Goal: Complete application form: Complete application form

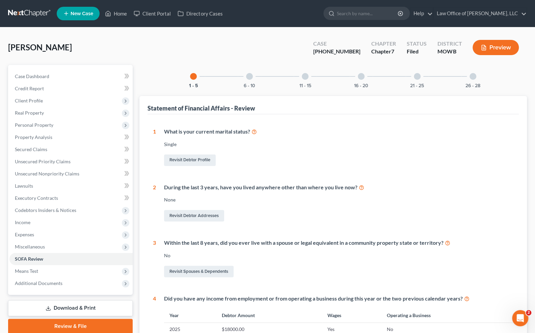
click at [79, 15] on span "New Case" at bounding box center [82, 13] width 23 height 5
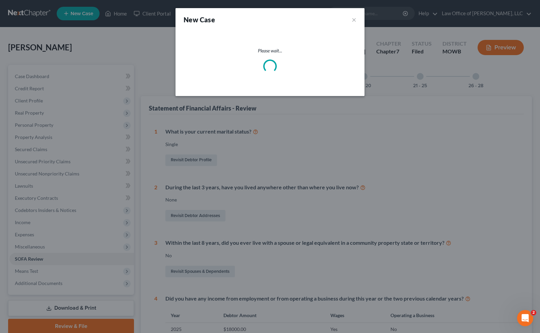
select select "46"
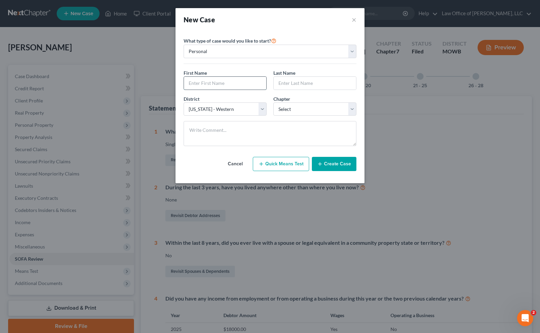
click at [224, 84] on input "text" at bounding box center [225, 83] width 82 height 13
type input "[PERSON_NAME]"
click at [297, 110] on select "Select 7 11 12 13" at bounding box center [315, 109] width 83 height 14
select select "0"
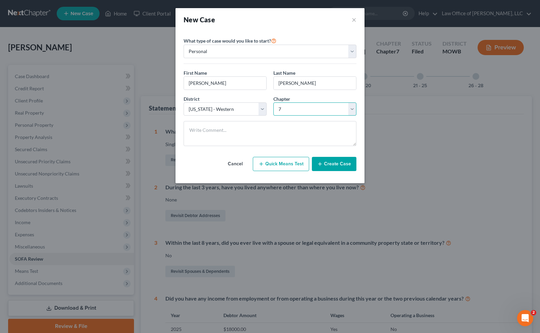
click at [274, 102] on select "Select 7 11 12 13" at bounding box center [315, 109] width 83 height 14
click at [324, 159] on button "Create Case" at bounding box center [334, 164] width 45 height 14
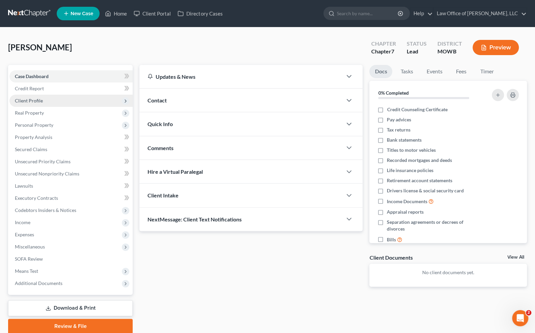
click at [46, 100] on span "Client Profile" at bounding box center [70, 101] width 123 height 12
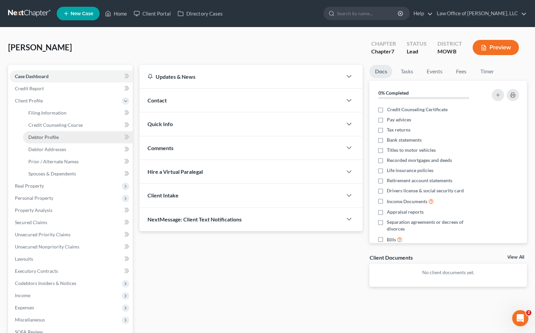
click at [52, 137] on span "Debtor Profile" at bounding box center [43, 137] width 30 height 6
select select "0"
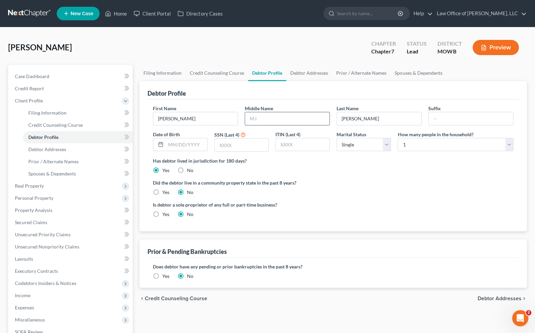
click at [287, 118] on input "text" at bounding box center [287, 118] width 84 height 13
type input "[PERSON_NAME]"
click at [337, 217] on div "Is debtor a sole proprietor of any full or part-time business? Yes No" at bounding box center [333, 212] width 367 height 22
click at [176, 142] on input "text" at bounding box center [186, 144] width 41 height 13
type input "06021976"
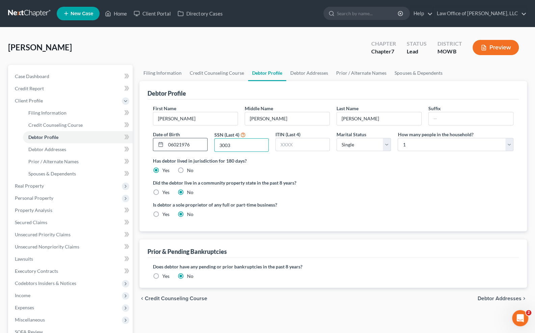
type input "3003"
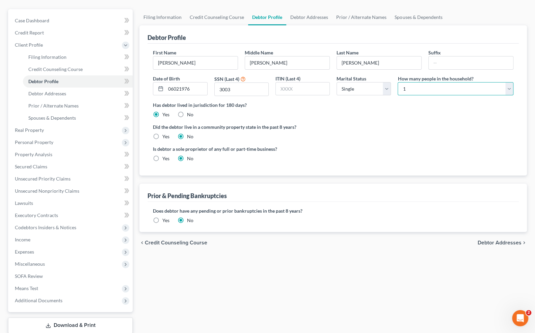
scroll to position [55, 0]
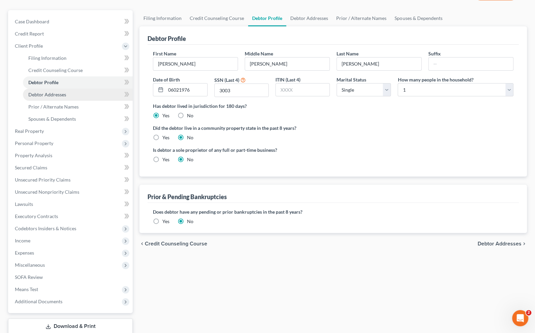
click at [81, 93] on link "Debtor Addresses" at bounding box center [78, 94] width 110 height 12
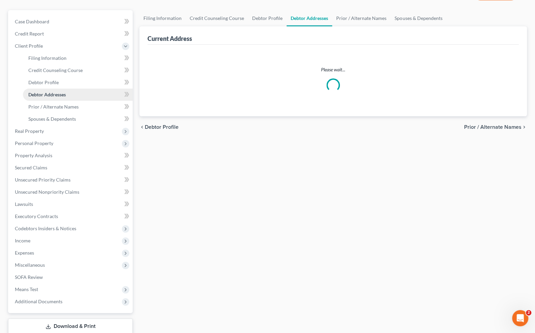
scroll to position [41, 0]
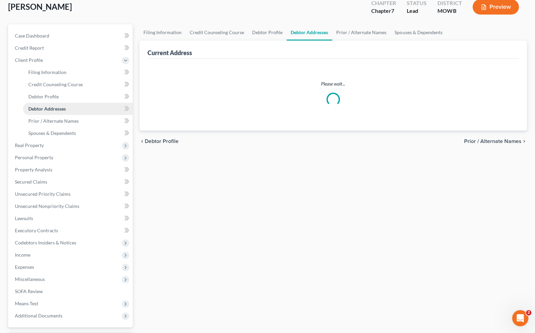
select select "0"
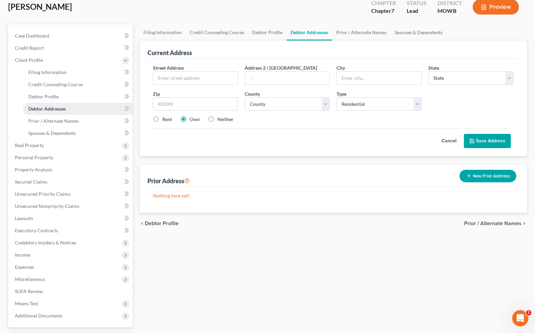
scroll to position [0, 0]
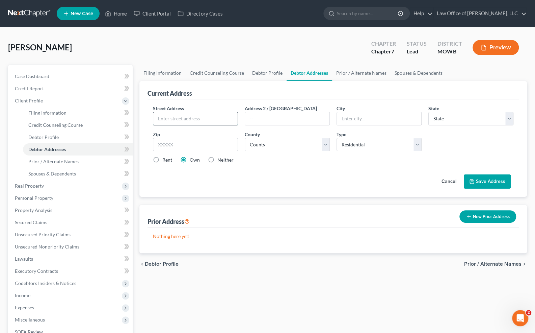
click at [170, 122] on input "text" at bounding box center [195, 118] width 84 height 13
type input "[STREET_ADDRESS]"
type input "A"
type input "1A"
type input "[GEOGRAPHIC_DATA]"
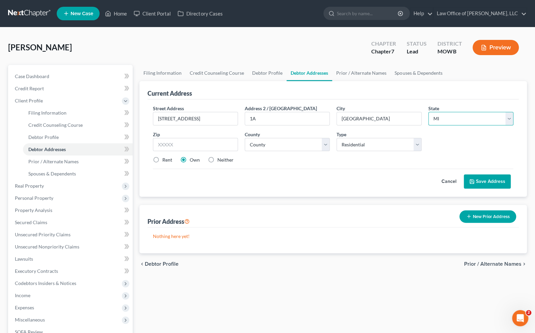
click at [451, 120] on select "State [US_STATE] AK AR AZ CA CO CT DE DC [GEOGRAPHIC_DATA] [GEOGRAPHIC_DATA] GU…" at bounding box center [471, 119] width 85 height 14
click at [429, 112] on select "State [US_STATE] AK AR AZ CA CO CT DE DC [GEOGRAPHIC_DATA] [GEOGRAPHIC_DATA] GU…" at bounding box center [471, 119] width 85 height 14
click at [509, 121] on select "State [US_STATE] AK AR AZ CA CO CT DE DC [GEOGRAPHIC_DATA] [GEOGRAPHIC_DATA] GU…" at bounding box center [471, 119] width 85 height 14
select select "26"
click at [429, 112] on select "State [US_STATE] AK AR AZ CA CO CT DE DC [GEOGRAPHIC_DATA] [GEOGRAPHIC_DATA] GU…" at bounding box center [471, 119] width 85 height 14
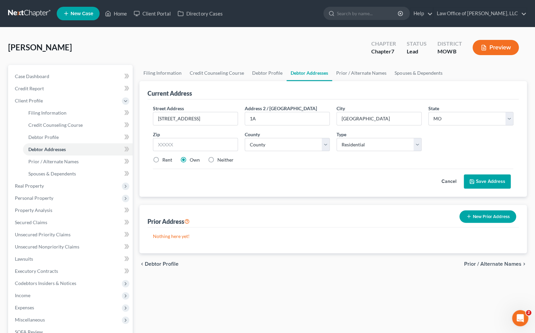
click at [162, 157] on label "Rent" at bounding box center [167, 159] width 10 height 7
click at [165, 157] on input "Rent" at bounding box center [167, 158] width 4 height 4
radio input "true"
click at [168, 147] on input "text" at bounding box center [195, 145] width 85 height 14
type input "65049"
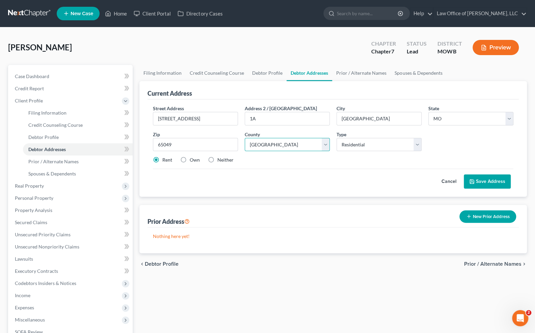
click at [328, 145] on select "County [GEOGRAPHIC_DATA] [GEOGRAPHIC_DATA] [GEOGRAPHIC_DATA] [GEOGRAPHIC_DATA] …" at bounding box center [287, 145] width 85 height 14
select select "14"
click at [245, 138] on select "County [GEOGRAPHIC_DATA] [GEOGRAPHIC_DATA] [GEOGRAPHIC_DATA] [GEOGRAPHIC_DATA] …" at bounding box center [287, 145] width 85 height 14
click at [496, 181] on button "Save Address" at bounding box center [487, 181] width 47 height 14
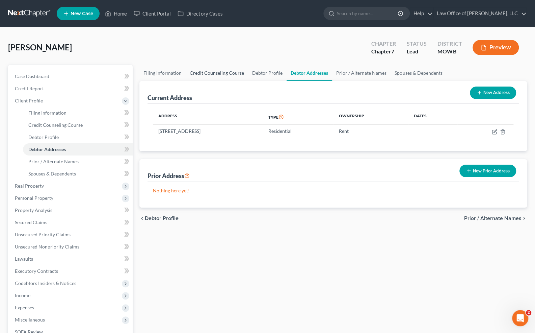
click at [216, 73] on link "Credit Counseling Course" at bounding box center [217, 73] width 62 height 16
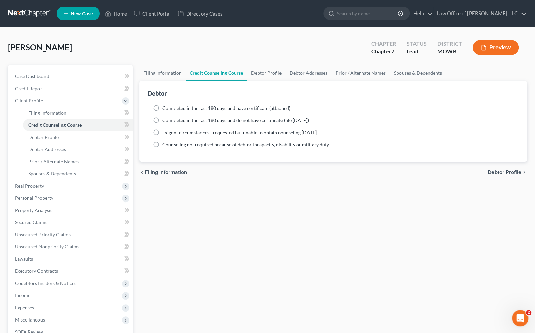
click at [162, 107] on label "Completed in the last 180 days and have certificate (attached)" at bounding box center [226, 108] width 128 height 7
click at [165, 107] on input "Completed in the last 180 days and have certificate (attached)" at bounding box center [167, 107] width 4 height 4
radio input "true"
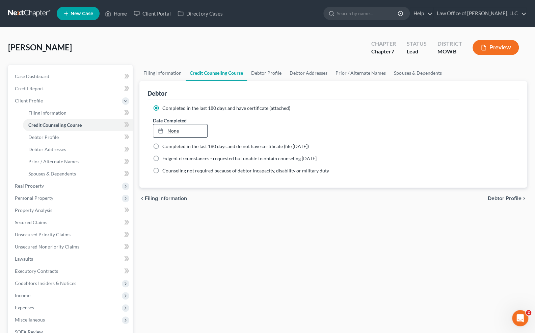
click at [180, 132] on link "None" at bounding box center [180, 130] width 54 height 13
type input "[DATE]"
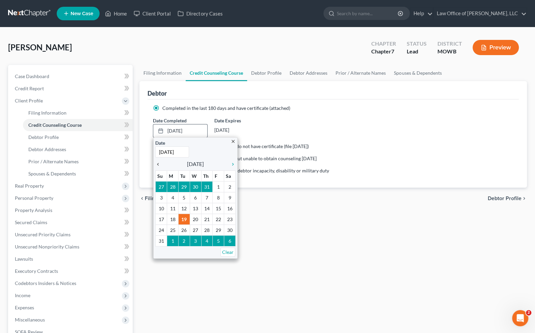
click at [159, 164] on icon "chevron_left" at bounding box center [159, 163] width 9 height 5
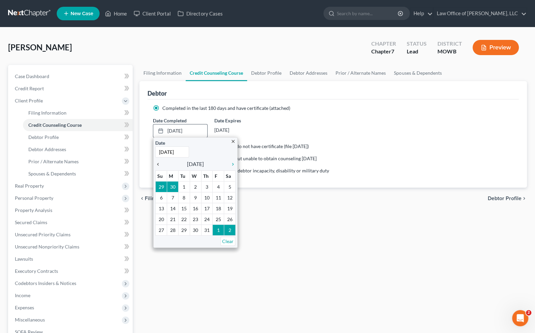
click at [159, 164] on icon "chevron_left" at bounding box center [159, 163] width 9 height 5
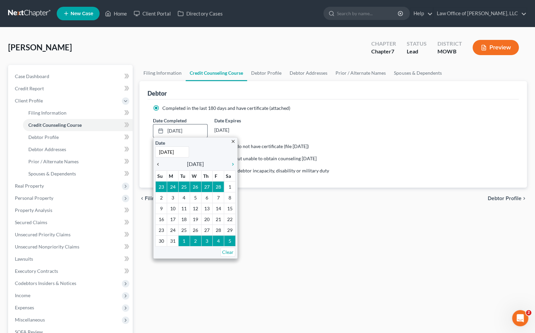
click at [159, 164] on icon "chevron_left" at bounding box center [159, 163] width 9 height 5
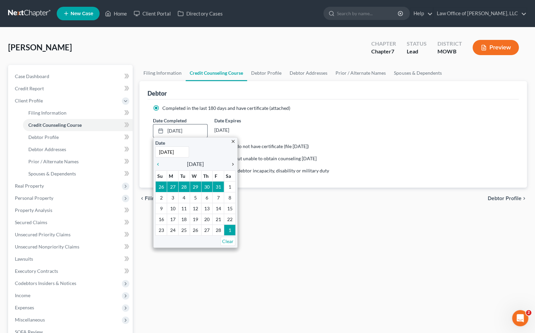
click at [230, 162] on icon "chevron_right" at bounding box center [231, 163] width 9 height 5
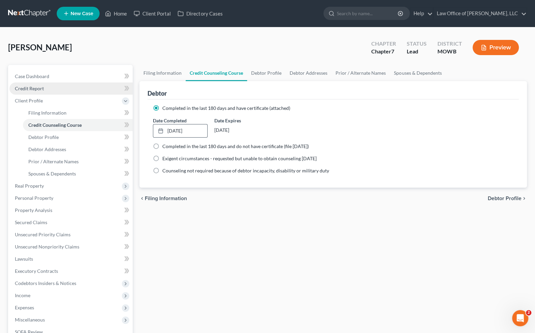
click at [39, 91] on span "Credit Report" at bounding box center [29, 88] width 29 height 6
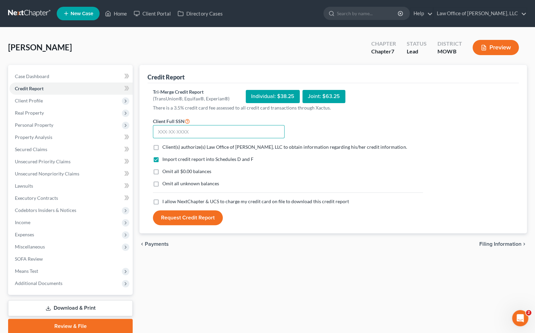
click at [165, 132] on input "text" at bounding box center [219, 132] width 132 height 14
type input "514-76-3002"
click at [162, 145] on label "Client(s) authorize(s) Law Office of [PERSON_NAME], LLC to obtain information r…" at bounding box center [284, 147] width 245 height 7
click at [165, 145] on input "Client(s) authorize(s) Law Office of [PERSON_NAME], LLC to obtain information r…" at bounding box center [167, 146] width 4 height 4
checkbox input "true"
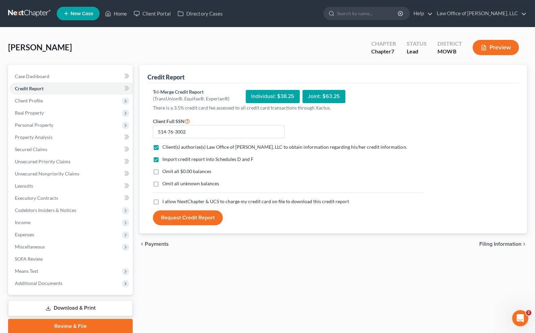
click at [162, 201] on label "I allow NextChapter & UCS to charge my credit card on file to download this cre…" at bounding box center [255, 201] width 187 height 7
click at [165, 201] on input "I allow NextChapter & UCS to charge my credit card on file to download this cre…" at bounding box center [167, 200] width 4 height 4
checkbox input "true"
click at [176, 217] on button "Request Credit Report" at bounding box center [188, 217] width 70 height 15
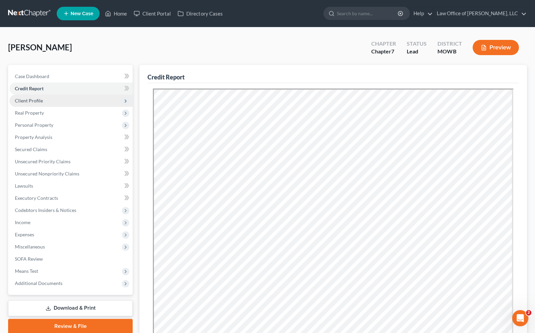
click at [45, 103] on span "Client Profile" at bounding box center [70, 101] width 123 height 12
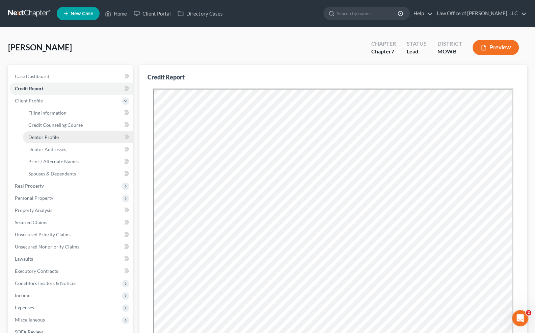
click at [51, 139] on span "Debtor Profile" at bounding box center [43, 137] width 30 height 6
select select "0"
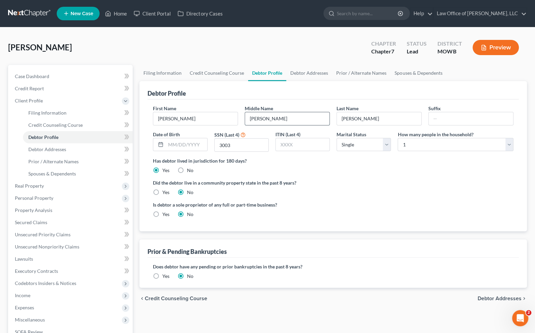
click at [254, 121] on input "[PERSON_NAME]" at bounding box center [287, 118] width 84 height 13
type input "J"
type input "Jo"
click at [171, 142] on input "text" at bounding box center [186, 144] width 41 height 13
type input "06021976"
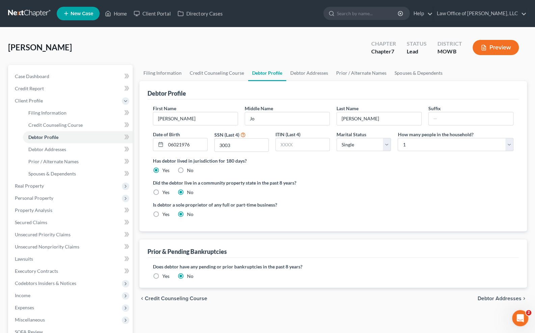
click at [303, 186] on div "Did the debtor live in a community property state in the past 8 years? Yes No" at bounding box center [333, 187] width 361 height 17
click at [43, 328] on link "SOFA Review" at bounding box center [70, 332] width 123 height 12
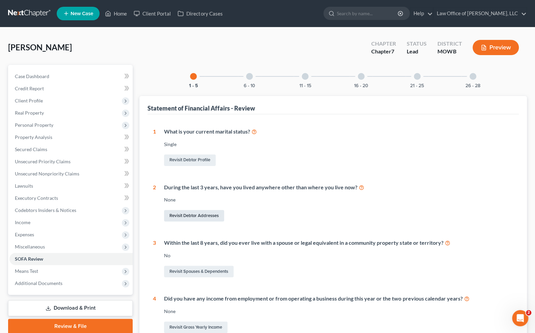
click at [202, 217] on link "Revisit Debtor Addresses" at bounding box center [194, 215] width 60 height 11
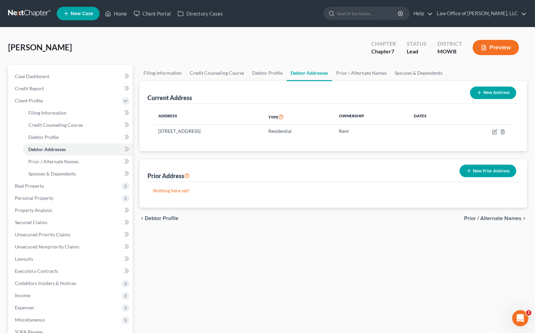
click at [474, 171] on button "New Prior Address" at bounding box center [488, 170] width 57 height 12
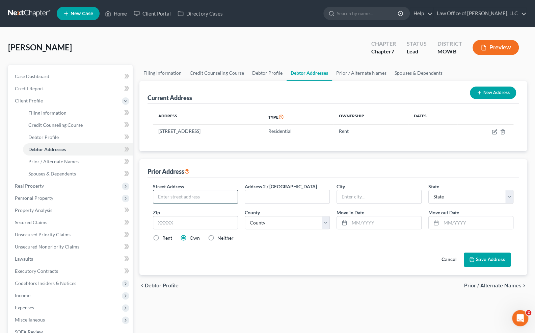
click at [179, 200] on input "text" at bounding box center [195, 196] width 84 height 13
type input "[STREET_ADDRESS]"
type input "[GEOGRAPHIC_DATA]"
click at [441, 199] on select "State [US_STATE] AK AR AZ CA CO CT DE DC [GEOGRAPHIC_DATA] [GEOGRAPHIC_DATA] GU…" at bounding box center [471, 197] width 85 height 14
select select "26"
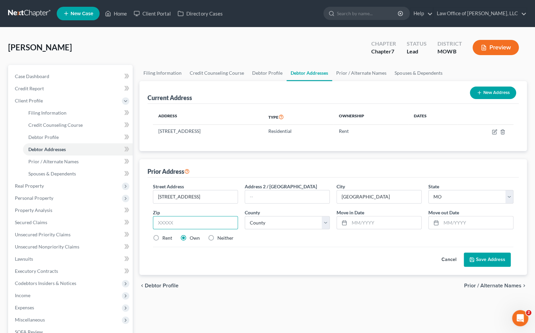
click at [198, 222] on input "text" at bounding box center [195, 223] width 85 height 14
type input "65049"
click at [325, 223] on select "County [GEOGRAPHIC_DATA] [GEOGRAPHIC_DATA] [GEOGRAPHIC_DATA] [GEOGRAPHIC_DATA] …" at bounding box center [287, 223] width 85 height 14
select select "14"
click at [245, 216] on select "County [GEOGRAPHIC_DATA] [GEOGRAPHIC_DATA] [GEOGRAPHIC_DATA] [GEOGRAPHIC_DATA] …" at bounding box center [287, 223] width 85 height 14
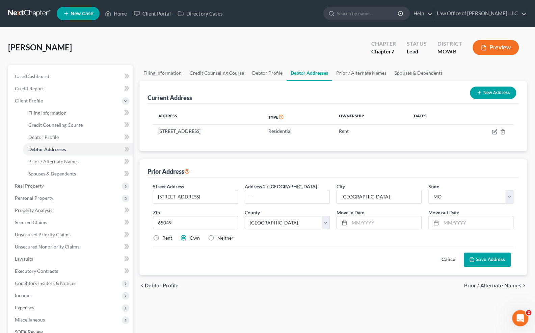
click at [378, 247] on div "Cancel Save Address" at bounding box center [333, 257] width 361 height 20
click at [367, 221] on input "text" at bounding box center [386, 222] width 72 height 13
type input "2"
type input "[DATE]"
type input "1"
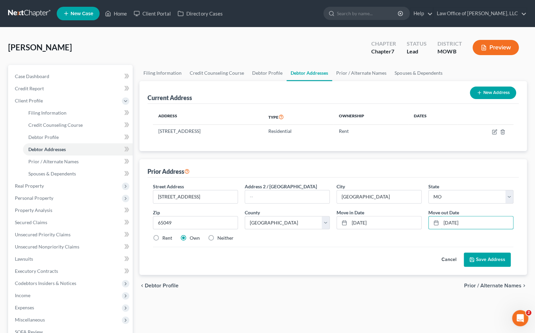
type input "[DATE]"
click at [494, 261] on button "Save Address" at bounding box center [487, 259] width 47 height 14
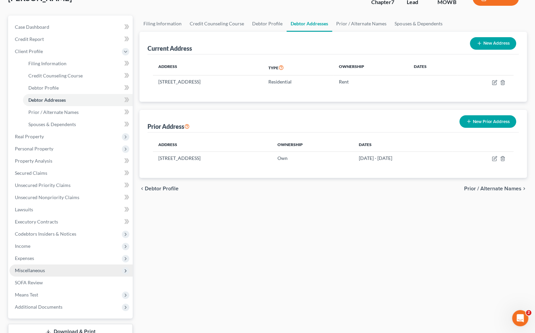
scroll to position [50, 0]
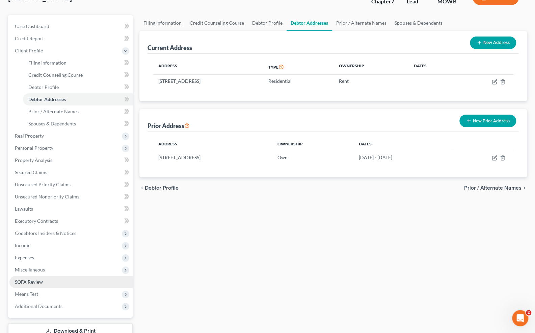
click at [48, 283] on link "SOFA Review" at bounding box center [70, 282] width 123 height 12
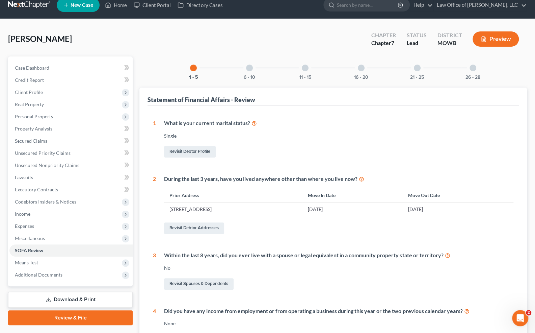
scroll to position [8, 0]
click at [248, 75] on button "6 - 10" at bounding box center [249, 77] width 11 height 5
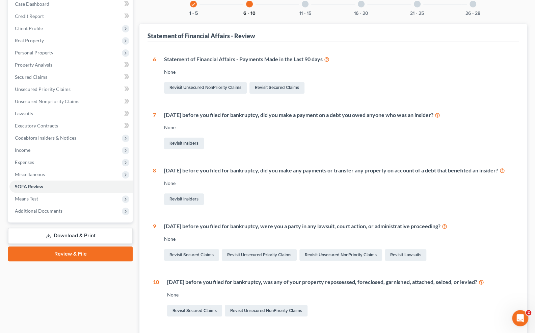
scroll to position [0, 0]
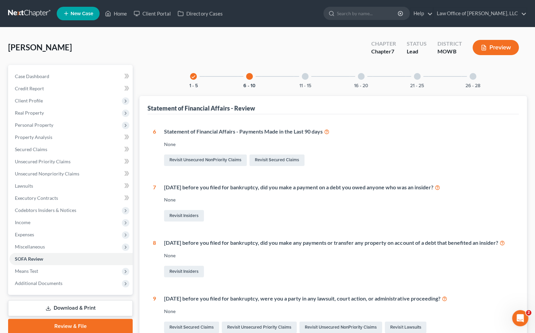
click at [304, 74] on div at bounding box center [305, 76] width 7 height 7
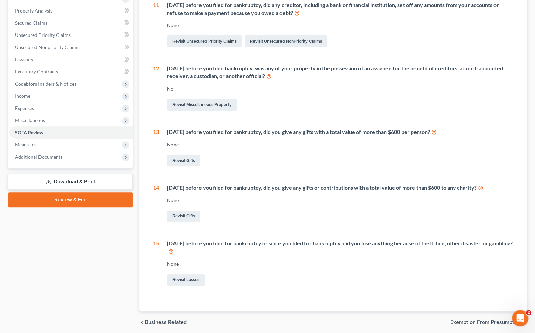
scroll to position [151, 0]
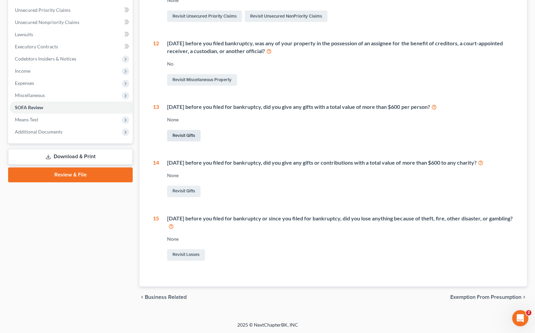
click at [186, 135] on link "Revisit Gifts" at bounding box center [183, 135] width 33 height 11
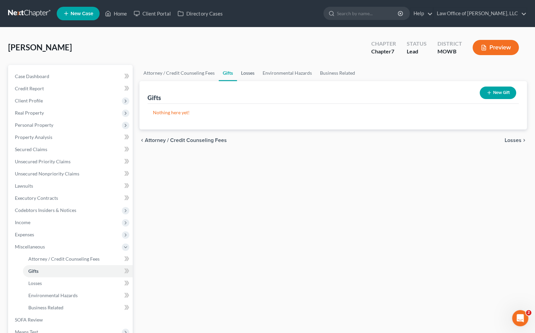
click at [243, 75] on link "Losses" at bounding box center [248, 73] width 22 height 16
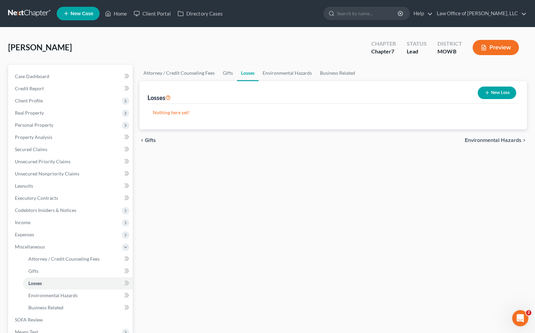
scroll to position [86, 0]
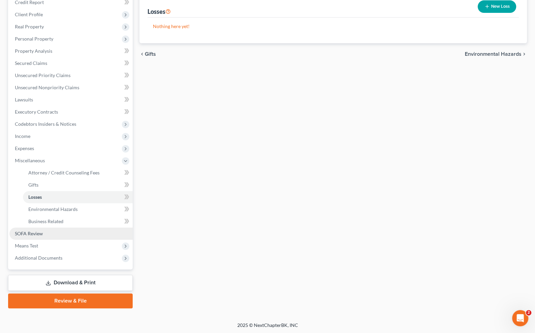
click at [49, 235] on link "SOFA Review" at bounding box center [70, 233] width 123 height 12
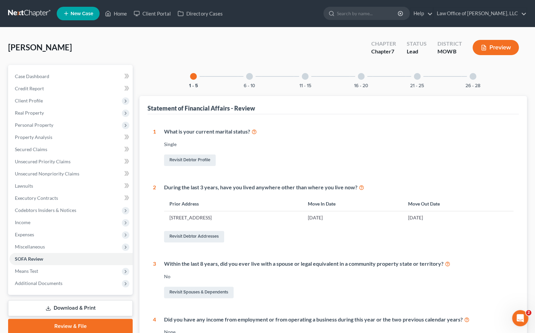
click at [306, 75] on div at bounding box center [305, 76] width 7 height 7
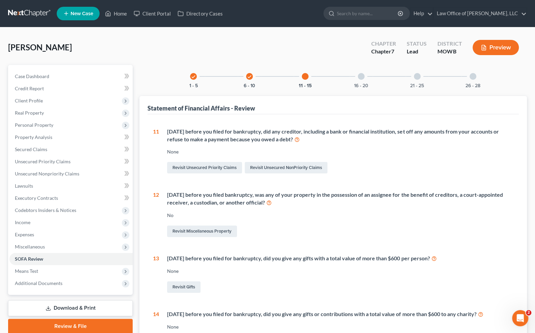
click at [361, 78] on div at bounding box center [361, 76] width 7 height 7
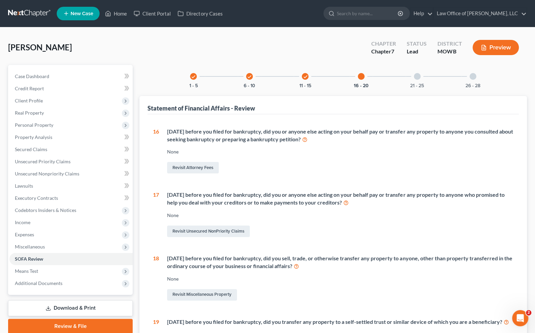
click at [417, 76] on div at bounding box center [417, 76] width 7 height 7
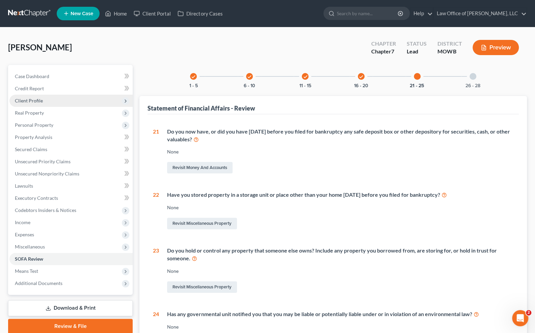
click at [56, 101] on span "Client Profile" at bounding box center [70, 101] width 123 height 12
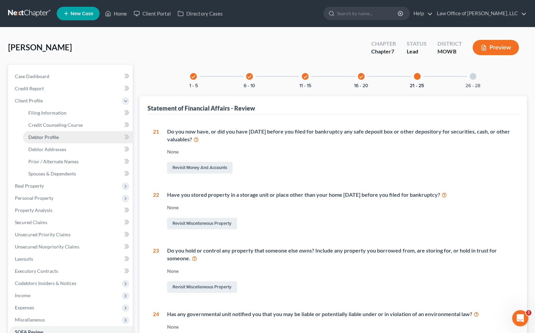
click at [49, 135] on span "Debtor Profile" at bounding box center [43, 137] width 30 height 6
select select "0"
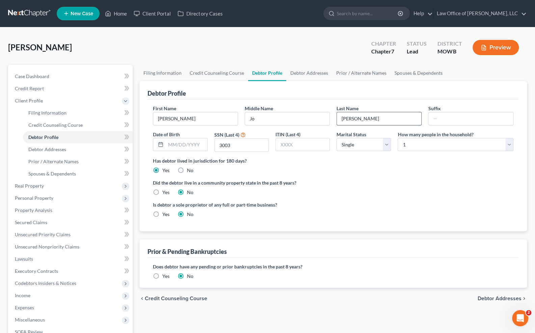
click at [355, 118] on input "[PERSON_NAME]" at bounding box center [379, 118] width 84 height 13
type input "[PERSON_NAME]"
click at [370, 186] on div "Did the debtor live in a community property state in the past 8 years? Yes No" at bounding box center [333, 187] width 361 height 17
click at [315, 179] on label "Did the debtor live in a community property state in the past 8 years?" at bounding box center [333, 182] width 361 height 7
click at [170, 143] on input "text" at bounding box center [186, 144] width 41 height 13
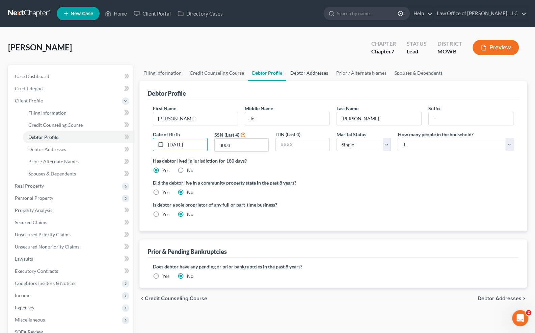
type input "[DATE]"
click at [304, 73] on link "Debtor Addresses" at bounding box center [309, 73] width 46 height 16
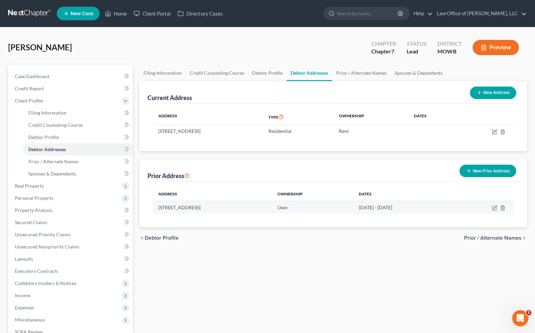
click at [177, 207] on td "[STREET_ADDRESS]" at bounding box center [212, 207] width 119 height 13
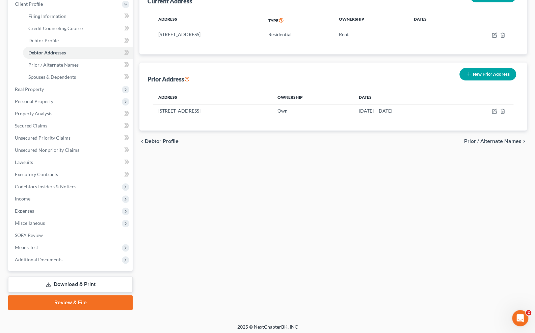
scroll to position [98, 0]
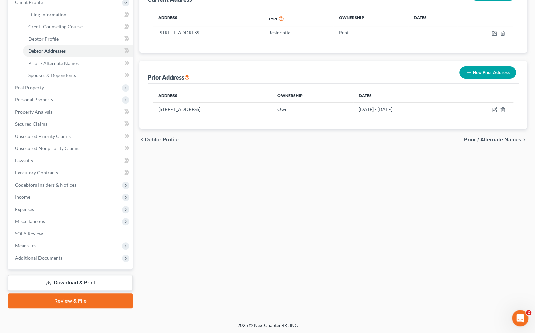
click at [95, 281] on link "Download & Print" at bounding box center [70, 283] width 125 height 16
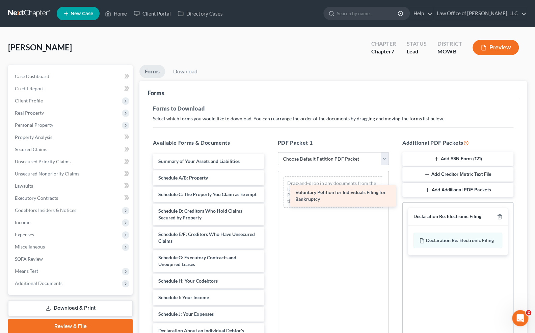
drag, startPoint x: 219, startPoint y: 170, endPoint x: 356, endPoint y: 202, distance: 140.8
click at [270, 202] on div "Voluntary Petition for Individuals Filing for Bankruptcy Voluntary Petition for…" at bounding box center [209, 321] width 122 height 334
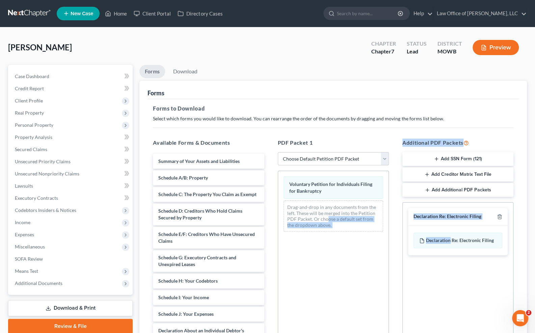
drag, startPoint x: 450, startPoint y: 237, endPoint x: 328, endPoint y: 219, distance: 123.2
click at [328, 219] on div "Available Forms & Documents Summary of Your Assets and Liabilities Schedule A/B…" at bounding box center [333, 247] width 374 height 229
click at [366, 261] on div "Voluntary Petition for Individuals Filing for Bankruptcy Drag-and-drop in any d…" at bounding box center [333, 264] width 111 height 186
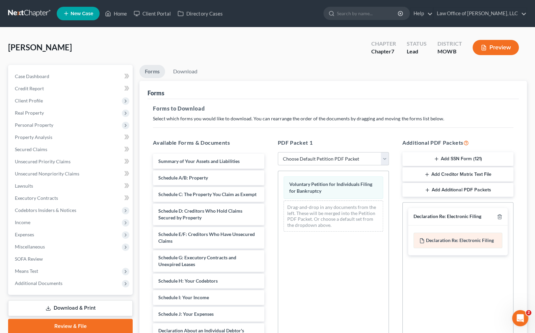
click at [444, 241] on span "Declaration Re: Electronic Filing" at bounding box center [460, 240] width 68 height 6
click at [461, 239] on span "Declaration Re: Electronic Filing" at bounding box center [460, 240] width 68 height 6
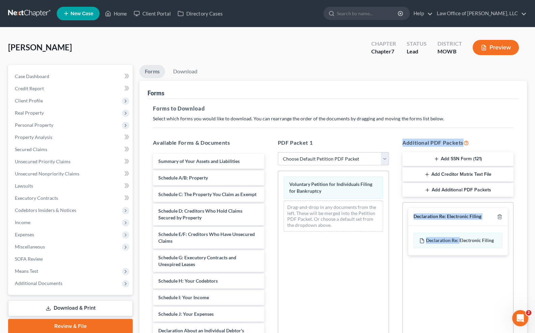
drag, startPoint x: 461, startPoint y: 239, endPoint x: 370, endPoint y: 251, distance: 91.2
click at [370, 251] on div "Available Forms & Documents Summary of Your Assets and Liabilities Schedule A/B…" at bounding box center [333, 247] width 374 height 229
click at [370, 251] on div "Voluntary Petition for Individuals Filing for Bankruptcy Drag-and-drop in any d…" at bounding box center [333, 264] width 111 height 186
click at [377, 259] on div "Voluntary Petition for Individuals Filing for Bankruptcy Drag-and-drop in any d…" at bounding box center [333, 264] width 111 height 186
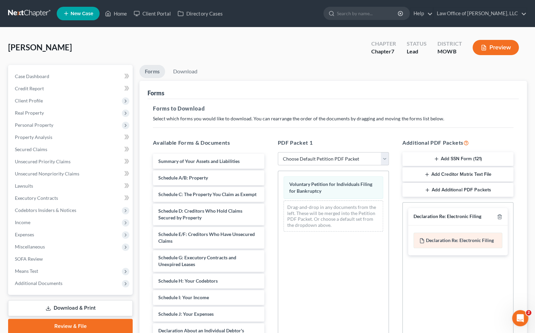
click at [482, 241] on span "Declaration Re: Electronic Filing" at bounding box center [460, 240] width 68 height 6
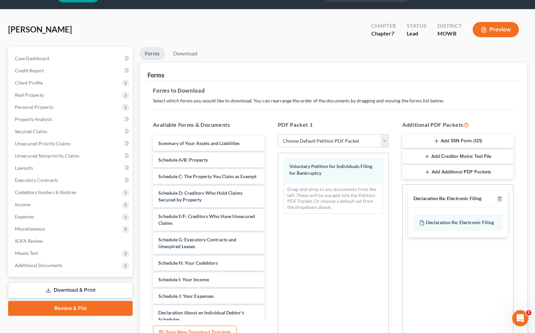
scroll to position [84, 0]
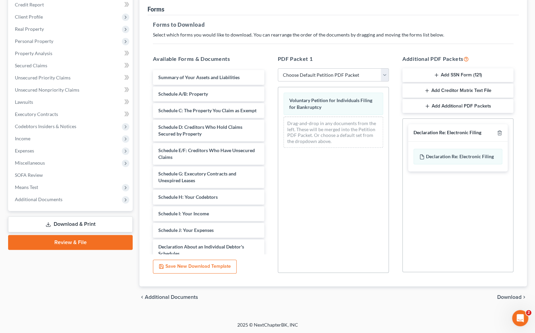
click at [502, 295] on span "Download" at bounding box center [510, 296] width 24 height 5
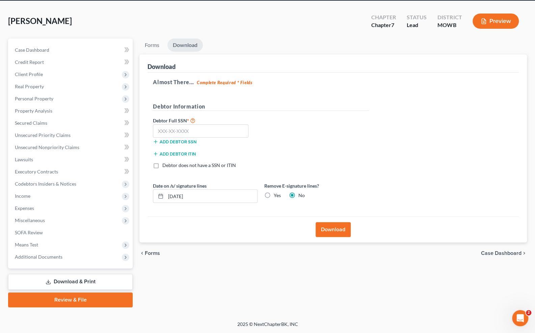
scroll to position [25, 0]
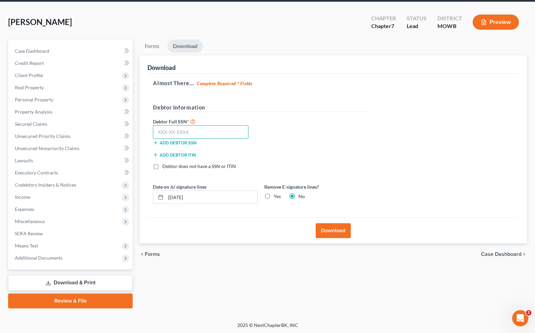
click at [173, 128] on input "text" at bounding box center [201, 132] width 96 height 14
type input "514-76-3002"
click at [274, 195] on label "Yes" at bounding box center [277, 196] width 7 height 7
click at [277, 195] on input "Yes" at bounding box center [279, 195] width 4 height 4
radio input "true"
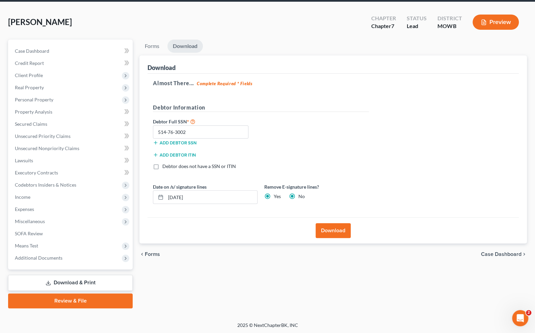
radio input "false"
drag, startPoint x: 195, startPoint y: 195, endPoint x: 169, endPoint y: 196, distance: 26.7
click at [169, 196] on input "[DATE]" at bounding box center [212, 196] width 92 height 13
click at [338, 231] on button "Download" at bounding box center [333, 230] width 35 height 15
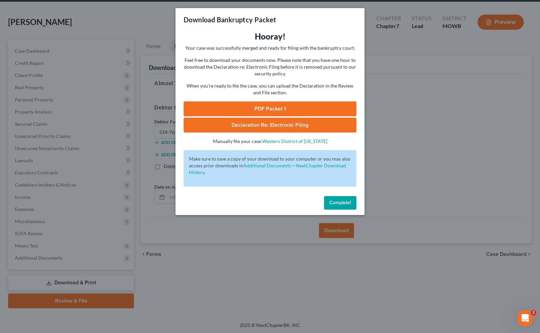
click at [282, 107] on link "PDF Packet 1" at bounding box center [270, 108] width 173 height 15
click at [281, 126] on span "Declaration Re: Electronic Filing" at bounding box center [270, 125] width 77 height 7
click at [203, 251] on div "Download Bankruptcy Packet Hooray! Your case was successfully merged and ready …" at bounding box center [270, 166] width 540 height 333
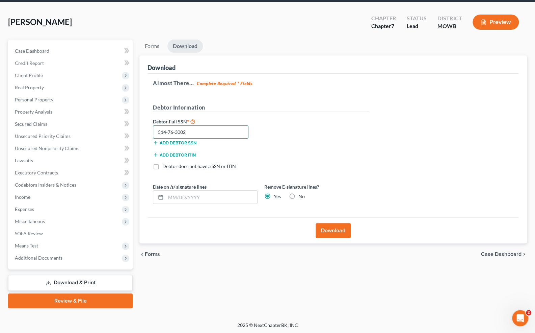
click at [189, 128] on input "514-76-3002" at bounding box center [201, 132] width 96 height 14
click at [61, 76] on span "Client Profile" at bounding box center [70, 75] width 123 height 12
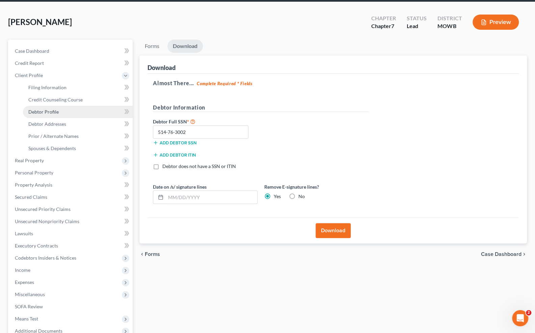
click at [56, 109] on span "Debtor Profile" at bounding box center [43, 112] width 30 height 6
select select "0"
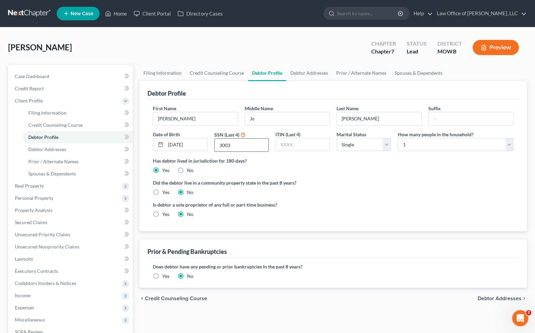
click at [231, 146] on input "3003" at bounding box center [242, 144] width 54 height 13
type input "3002"
click at [403, 187] on div "Did the debtor live in a community property state in the past 8 years? Yes No" at bounding box center [333, 187] width 361 height 17
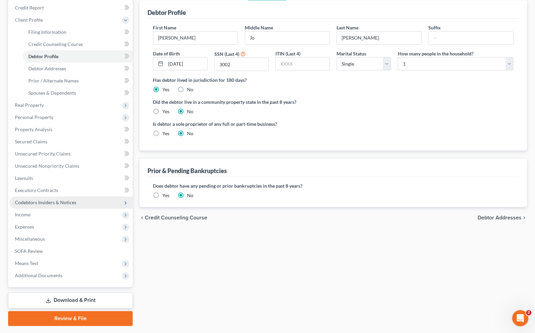
scroll to position [98, 0]
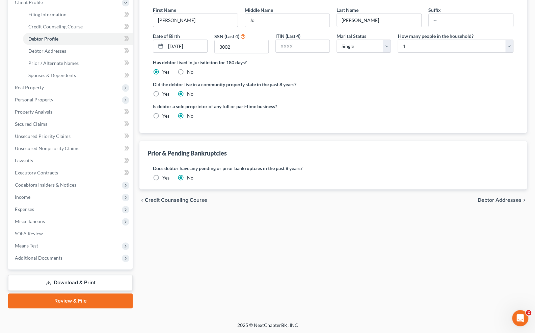
click at [71, 299] on link "Review & File" at bounding box center [70, 300] width 125 height 15
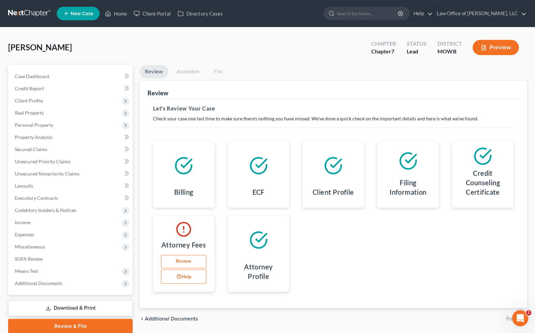
click at [104, 309] on link "Download & Print" at bounding box center [70, 308] width 125 height 16
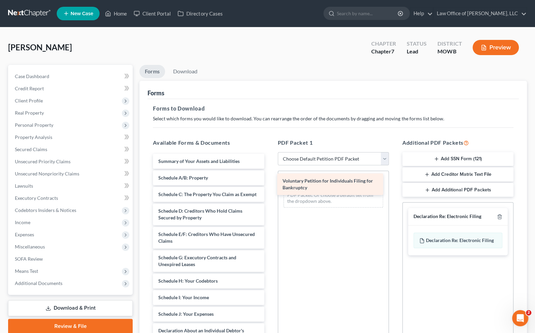
drag, startPoint x: 232, startPoint y: 166, endPoint x: 357, endPoint y: 186, distance: 125.9
click at [270, 186] on div "Voluntary Petition for Individuals Filing for Bankruptcy Voluntary Petition for…" at bounding box center [209, 321] width 122 height 334
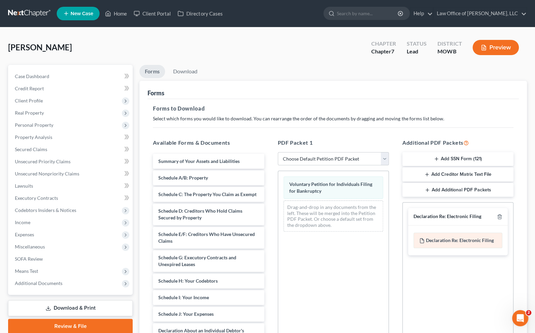
click at [469, 241] on span "Declaration Re: Electronic Filing" at bounding box center [460, 240] width 68 height 6
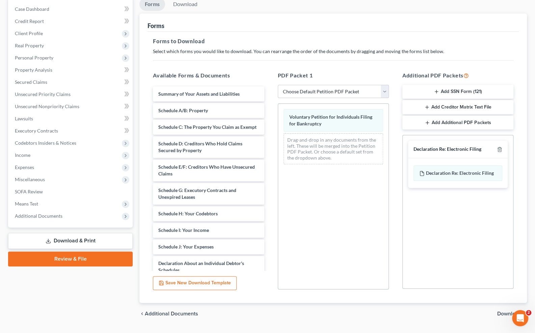
scroll to position [76, 0]
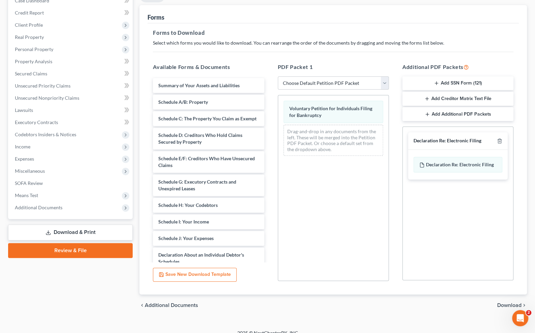
click at [78, 232] on link "Download & Print" at bounding box center [70, 232] width 125 height 16
click at [77, 230] on link "Download & Print" at bounding box center [70, 232] width 125 height 16
click at [518, 302] on span "Download" at bounding box center [510, 304] width 24 height 5
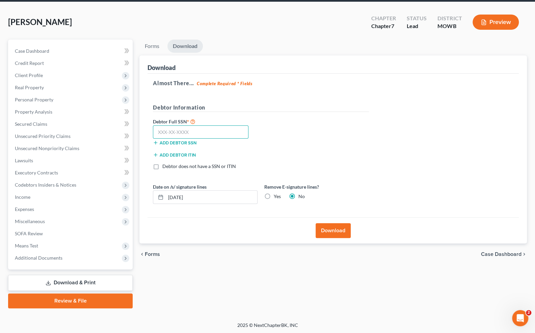
click at [188, 130] on input "text" at bounding box center [201, 132] width 96 height 14
type input "514-76-3002"
drag, startPoint x: 203, startPoint y: 196, endPoint x: 153, endPoint y: 191, distance: 50.2
click at [153, 191] on div "[DATE]" at bounding box center [205, 197] width 105 height 14
click at [274, 196] on label "Yes" at bounding box center [277, 196] width 7 height 7
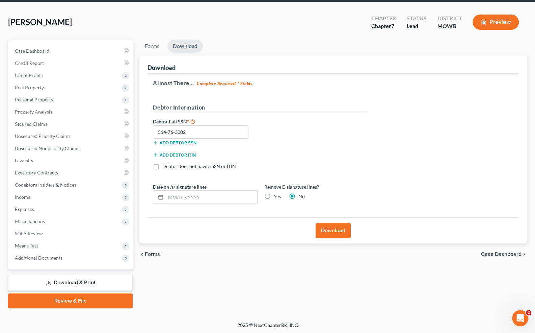
click at [277, 196] on input "Yes" at bounding box center [279, 195] width 4 height 4
radio input "true"
radio input "false"
click at [332, 230] on button "Download" at bounding box center [333, 230] width 35 height 15
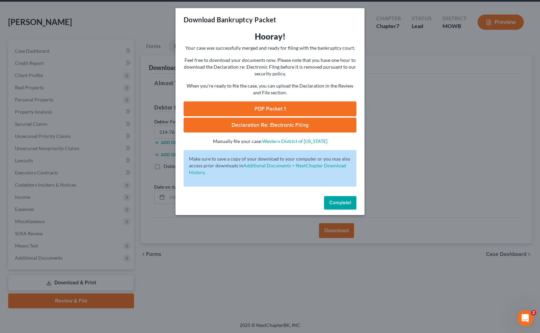
click at [282, 106] on link "PDF Packet 1" at bounding box center [270, 108] width 173 height 15
click at [292, 124] on span "Declaration Re: Electronic Filing" at bounding box center [270, 125] width 77 height 7
click at [410, 112] on div "Download Bankruptcy Packet Hooray! Your case was successfully merged and ready …" at bounding box center [270, 166] width 540 height 333
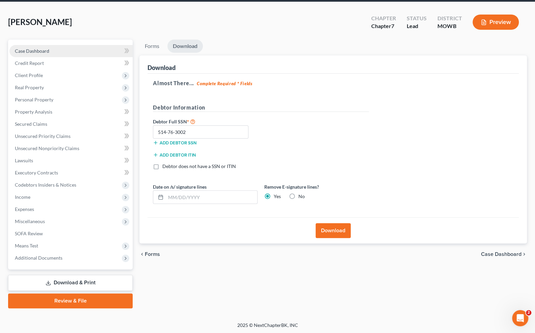
click at [52, 52] on link "Case Dashboard" at bounding box center [70, 51] width 123 height 12
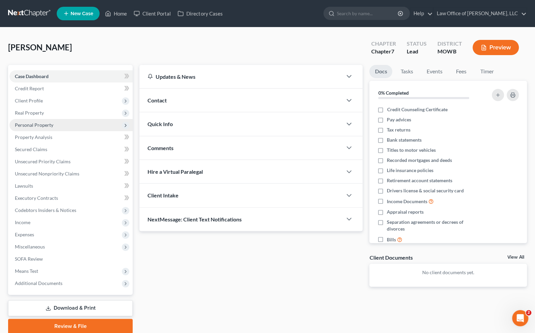
click at [37, 124] on span "Personal Property" at bounding box center [34, 125] width 39 height 6
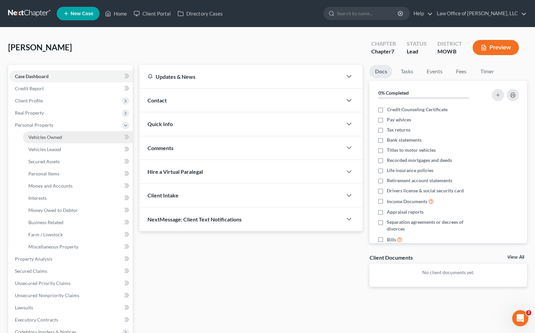
click at [38, 137] on span "Vehicles Owned" at bounding box center [45, 137] width 34 height 6
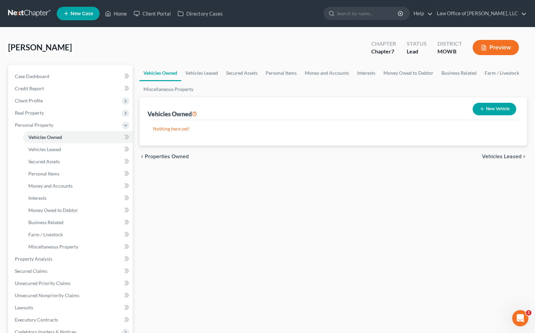
click at [496, 110] on button "New Vehicle" at bounding box center [495, 109] width 44 height 12
select select "0"
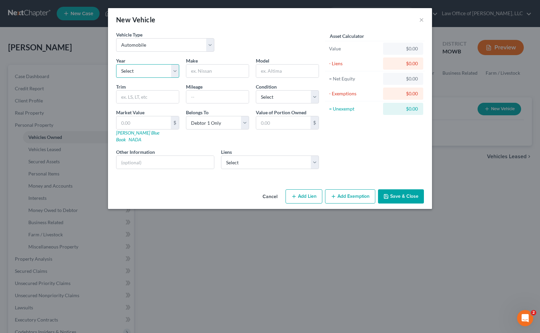
click at [175, 70] on select "Select 2026 2025 2024 2023 2022 2021 2020 2019 2018 2017 2016 2015 2014 2013 20…" at bounding box center [147, 71] width 63 height 14
select select "22"
click at [116, 64] on select "Select 2026 2025 2024 2023 2022 2021 2020 2019 2018 2017 2016 2015 2014 2013 20…" at bounding box center [147, 71] width 63 height 14
click at [210, 75] on input "text" at bounding box center [217, 71] width 62 height 13
type input "Toyota"
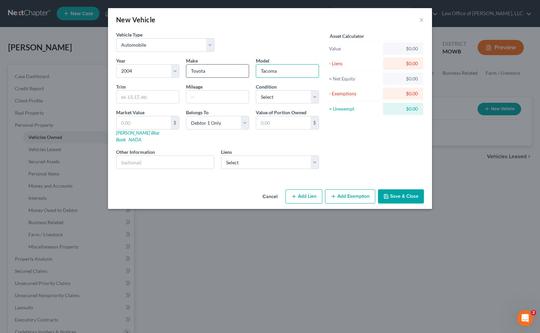
type input "Tacoma"
type input "230,000"
select select "3"
click at [142, 136] on link "NADA" at bounding box center [135, 139] width 13 height 6
drag, startPoint x: 146, startPoint y: 124, endPoint x: 108, endPoint y: 126, distance: 37.9
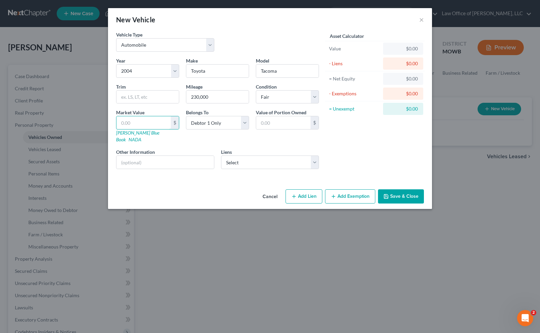
click at [108, 126] on div "Vehicle Type Select Automobile Truck Trailer Watercraft Aircraft Motor Home Atv…" at bounding box center [270, 108] width 324 height 155
type input "2"
type input "2.00"
type input "20"
type input "20.00"
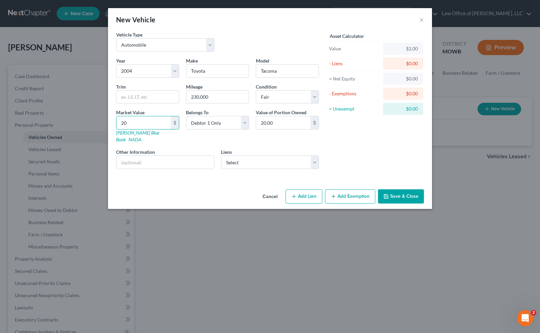
type input "200"
type input "200.00"
type input "2000"
type input "2,000.00"
type input "2,000"
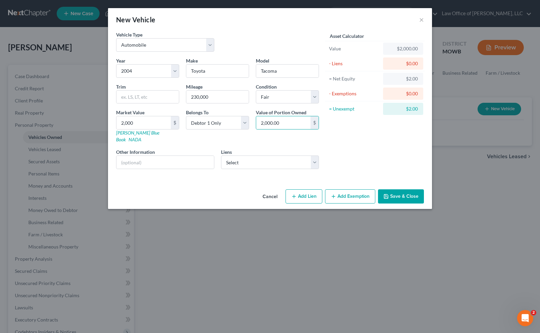
click at [344, 189] on button "Add Exemption" at bounding box center [350, 196] width 50 height 14
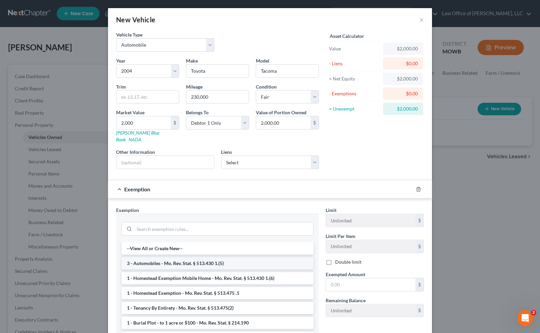
click at [253, 257] on li "3 - Automobiles - Mo. Rev. Stat. § 513.430 1.(5)" at bounding box center [218, 263] width 192 height 12
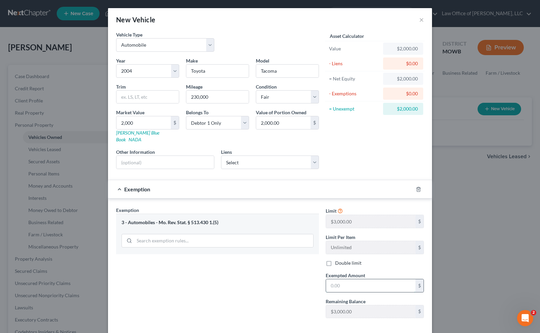
click at [359, 279] on input "text" at bounding box center [371, 285] width 90 height 13
type input "2,000"
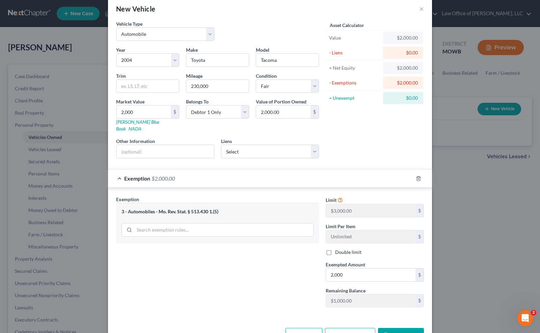
click at [390, 328] on button "Save & Close" at bounding box center [401, 335] width 46 height 14
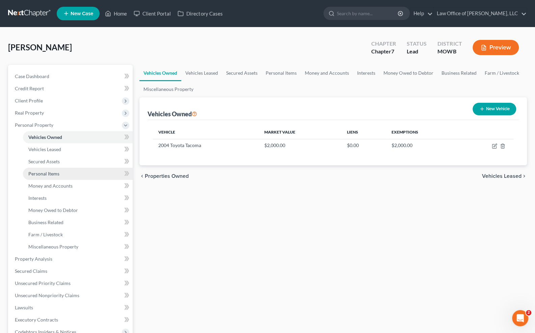
click at [56, 175] on span "Personal Items" at bounding box center [43, 174] width 31 height 6
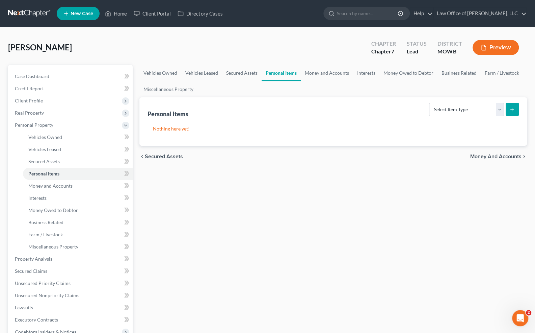
click at [288, 74] on link "Personal Items" at bounding box center [281, 73] width 39 height 16
click at [513, 107] on icon "submit" at bounding box center [512, 109] width 5 height 5
click at [500, 109] on select "Select Item Type Clothing Collectibles Of Value Electronics Firearms Household …" at bounding box center [466, 110] width 75 height 14
select select "clothing"
click at [430, 103] on select "Select Item Type Clothing Collectibles Of Value Electronics Firearms Household …" at bounding box center [466, 110] width 75 height 14
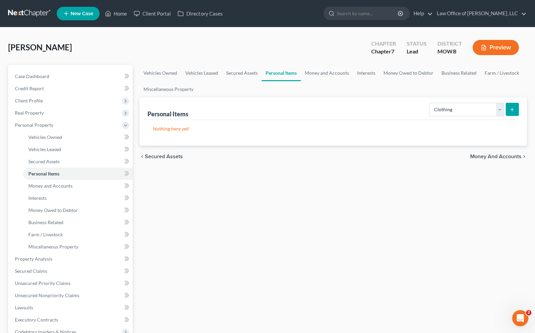
click at [512, 107] on icon "submit" at bounding box center [512, 109] width 5 height 5
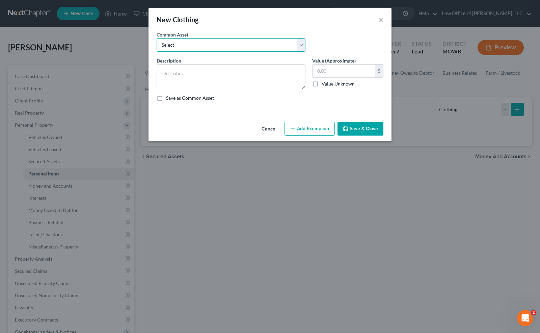
click at [190, 43] on select "Select Clothes" at bounding box center [231, 45] width 149 height 14
select select "0"
click at [157, 38] on select "Select Clothes" at bounding box center [231, 45] width 149 height 14
type textarea "Clothes"
type input "200.00"
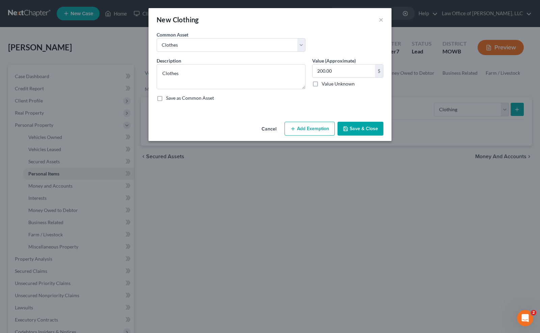
click at [166, 97] on label "Save as Common Asset" at bounding box center [190, 98] width 48 height 7
click at [169, 97] on input "Save as Common Asset" at bounding box center [171, 97] width 4 height 4
checkbox input "true"
click at [350, 128] on button "Save & Close" at bounding box center [361, 129] width 46 height 14
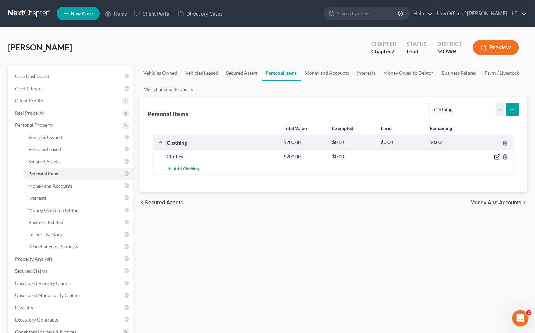
click at [496, 157] on icon "button" at bounding box center [497, 156] width 3 height 3
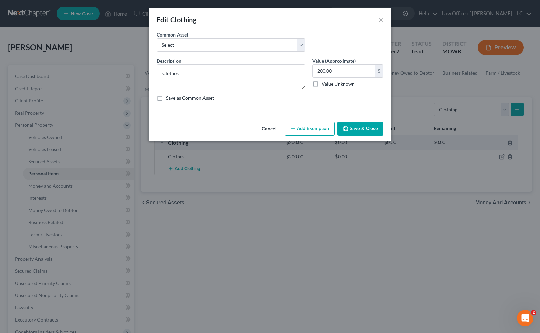
click at [323, 127] on button "Add Exemption" at bounding box center [310, 129] width 50 height 14
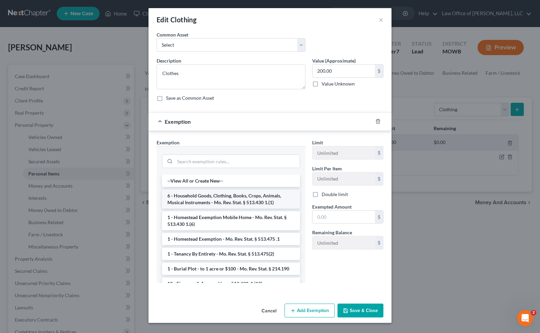
click at [270, 194] on li "6 - Household Goods, Clothing, Books, Crops, Animals, Musical Instruments - Mo.…" at bounding box center [231, 198] width 138 height 19
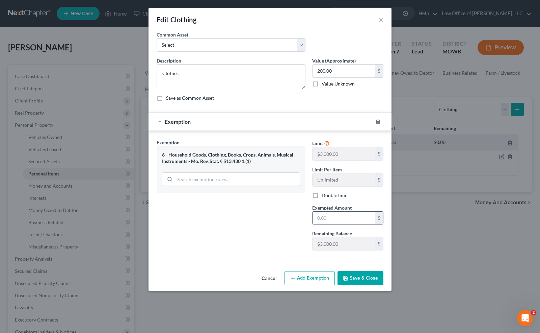
click at [330, 217] on input "text" at bounding box center [344, 217] width 62 height 13
type input "200"
click at [360, 279] on button "Save & Close" at bounding box center [361, 278] width 46 height 14
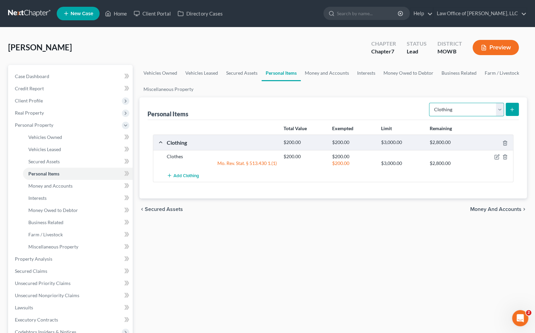
click at [500, 111] on select "Select Item Type Clothing Collectibles Of Value Electronics Firearms Household …" at bounding box center [466, 110] width 75 height 14
select select "electronics"
click at [430, 103] on select "Select Item Type Clothing Collectibles Of Value Electronics Firearms Household …" at bounding box center [466, 110] width 75 height 14
click at [511, 111] on icon "submit" at bounding box center [512, 109] width 5 height 5
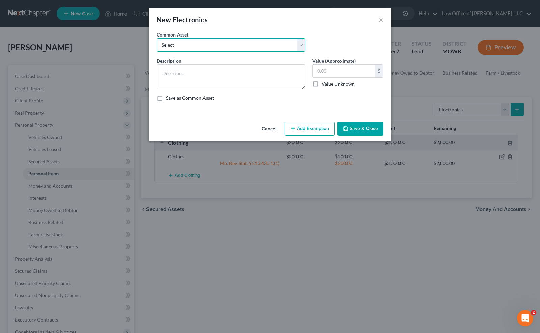
click at [301, 45] on select "Select TVs, Computer" at bounding box center [231, 45] width 149 height 14
select select "0"
click at [157, 38] on select "Select TVs, Computer" at bounding box center [231, 45] width 149 height 14
type textarea "TVs, Computer"
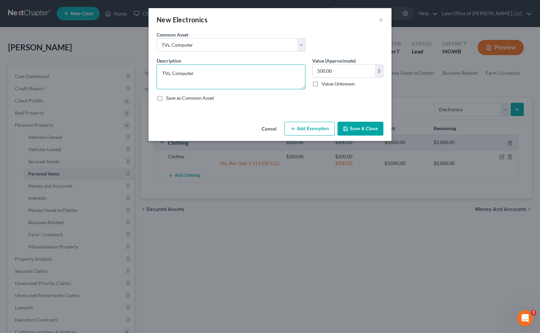
click at [238, 80] on textarea "TVs, Computer" at bounding box center [231, 76] width 149 height 25
click at [340, 71] on input "500.00" at bounding box center [344, 71] width 62 height 13
drag, startPoint x: 339, startPoint y: 71, endPoint x: 304, endPoint y: 73, distance: 35.6
click at [304, 73] on div "Description * TVs, Computer Value (Approximate) 300.00 $ Value Unknown Balance …" at bounding box center [270, 82] width 234 height 50
type input "200.00"
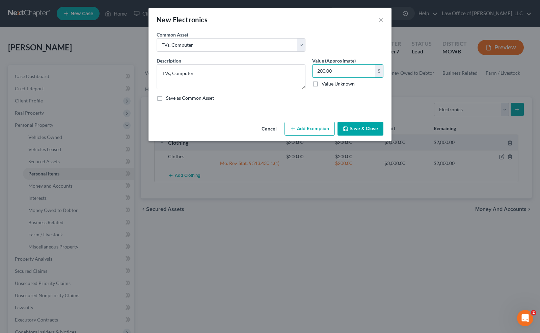
click at [320, 126] on button "Add Exemption" at bounding box center [310, 129] width 50 height 14
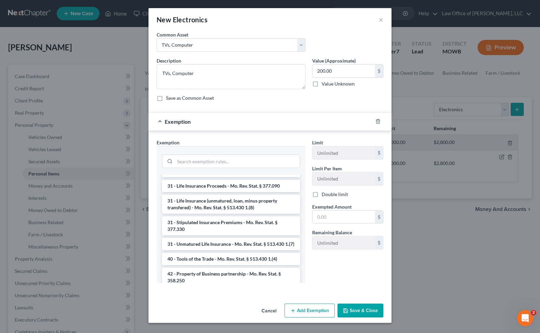
scroll to position [689, 0]
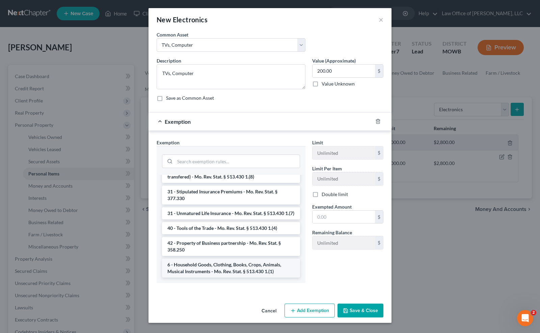
click at [276, 272] on li "6 - Household Goods, Clothing, Books, Crops, Animals, Musical Instruments - Mo.…" at bounding box center [231, 267] width 138 height 19
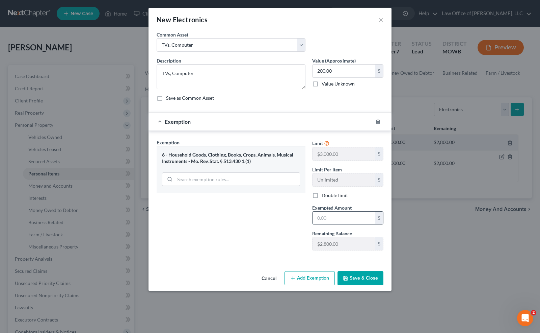
click at [335, 214] on input "text" at bounding box center [344, 217] width 62 height 13
type input "200.00"
click at [357, 279] on button "Save & Close" at bounding box center [361, 278] width 46 height 14
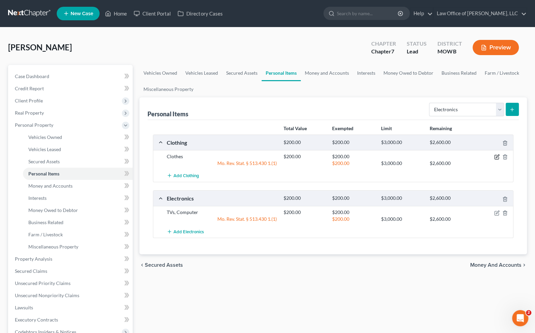
click at [498, 156] on icon "button" at bounding box center [497, 156] width 3 height 3
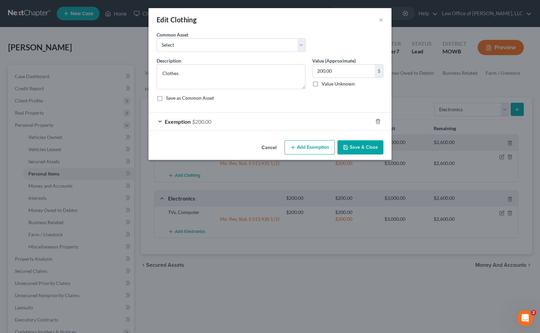
click at [181, 122] on span "Exemption" at bounding box center [178, 121] width 26 height 6
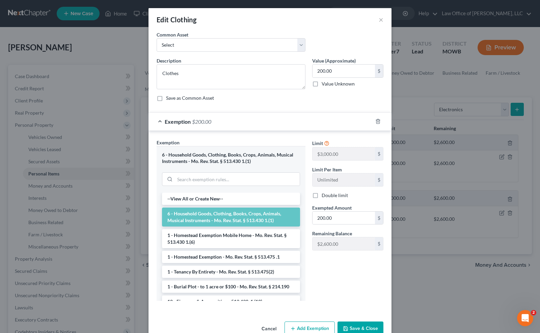
click at [368, 296] on div "Limit $3,000.00 $ Limit Per Item Unlimited $ Double limit Exempted Amount * 200…" at bounding box center [348, 222] width 78 height 167
click at [271, 325] on button "Cancel" at bounding box center [269, 329] width 26 height 14
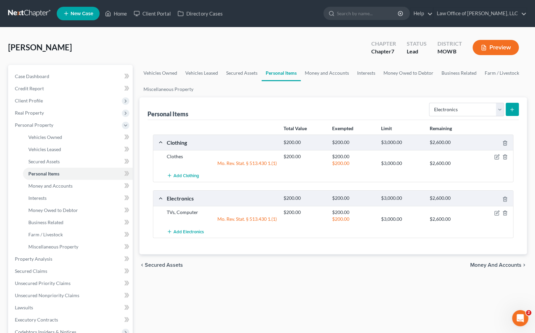
click at [286, 74] on link "Personal Items" at bounding box center [281, 73] width 39 height 16
click at [280, 73] on link "Personal Items" at bounding box center [281, 73] width 39 height 16
click at [112, 172] on link "Personal Items" at bounding box center [78, 174] width 110 height 12
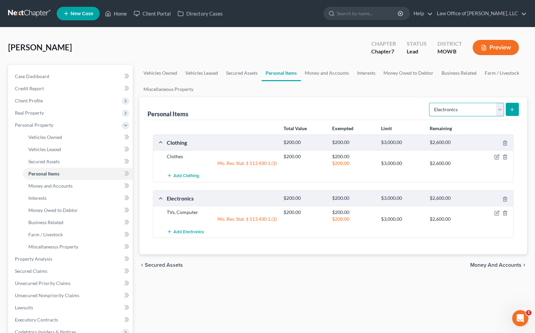
click at [501, 114] on select "Select Item Type Clothing Collectibles Of Value Electronics Firearms Household …" at bounding box center [466, 110] width 75 height 14
select select "household_goods"
click at [430, 103] on select "Select Item Type Clothing Collectibles Of Value Electronics Firearms Household …" at bounding box center [466, 110] width 75 height 14
click at [513, 110] on icon "submit" at bounding box center [512, 109] width 5 height 5
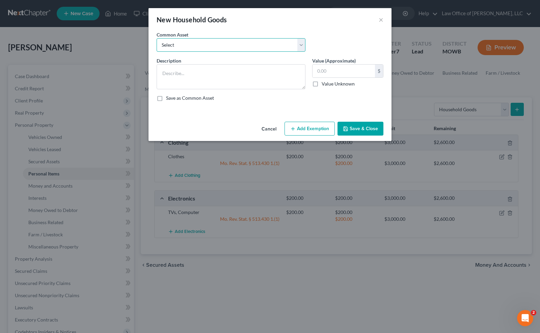
click at [299, 47] on select "Select Living Room & Bedroom Furniture; Kitchen Table & Chairs; Kitchen Items; …" at bounding box center [231, 45] width 149 height 14
select select "1"
click at [157, 38] on select "Select Living Room & Bedroom Furniture; Kitchen Table & Chairs; Kitchen Items; …" at bounding box center [231, 45] width 149 height 14
type textarea "Living Room & Bedroom Furniture; Kitchen Table & Chairs; Kitchen Items; Linens;…"
type input "500.00"
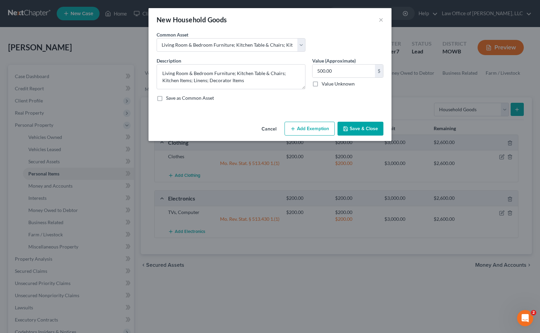
click at [166, 98] on label "Save as Common Asset" at bounding box center [190, 98] width 48 height 7
click at [169, 98] on input "Save as Common Asset" at bounding box center [171, 97] width 4 height 4
checkbox input "true"
click at [311, 130] on button "Add Exemption" at bounding box center [310, 129] width 50 height 14
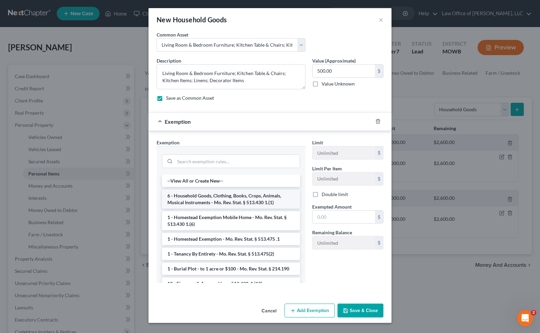
click at [271, 196] on li "6 - Household Goods, Clothing, Books, Crops, Animals, Musical Instruments - Mo.…" at bounding box center [231, 198] width 138 height 19
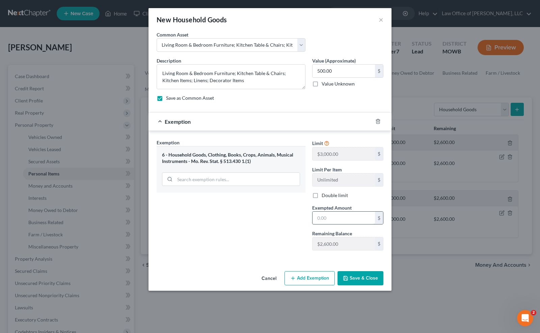
click at [333, 217] on input "text" at bounding box center [344, 217] width 62 height 13
type input "500.00"
click at [355, 278] on button "Save & Close" at bounding box center [361, 278] width 46 height 14
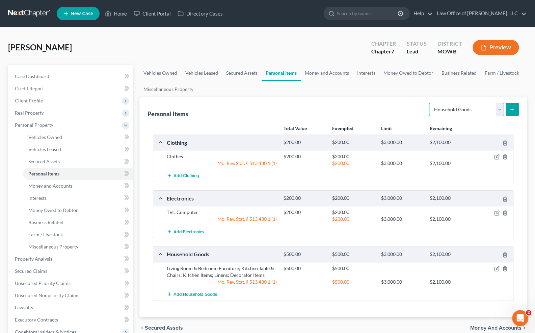
click at [501, 109] on select "Select Item Type Clothing Collectibles Of Value Electronics Firearms Household …" at bounding box center [466, 110] width 75 height 14
select select "jewelry"
click at [430, 103] on select "Select Item Type Clothing Collectibles Of Value Electronics Firearms Household …" at bounding box center [466, 110] width 75 height 14
click at [511, 107] on icon "submit" at bounding box center [512, 109] width 5 height 5
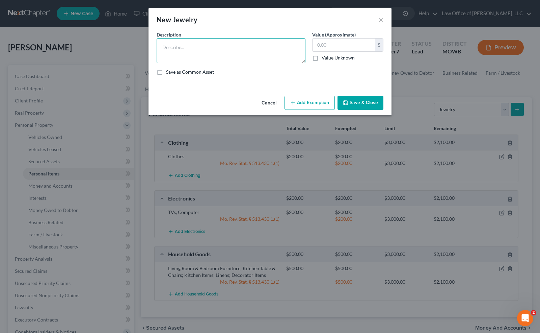
click at [202, 51] on textarea at bounding box center [231, 50] width 149 height 25
type textarea "Costume Items"
type input "50.00"
click at [305, 98] on button "Add Exemption" at bounding box center [310, 103] width 50 height 14
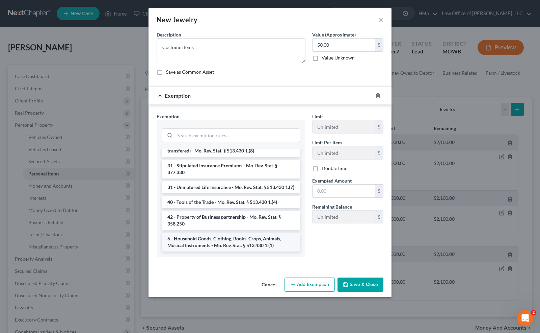
click at [265, 244] on li "6 - Household Goods, Clothing, Books, Crops, Animals, Musical Instruments - Mo.…" at bounding box center [231, 241] width 138 height 19
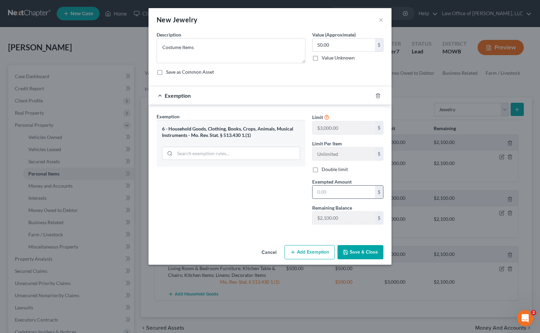
click at [327, 196] on input "text" at bounding box center [344, 191] width 62 height 13
type input "50.00"
click at [356, 251] on button "Save & Close" at bounding box center [361, 252] width 46 height 14
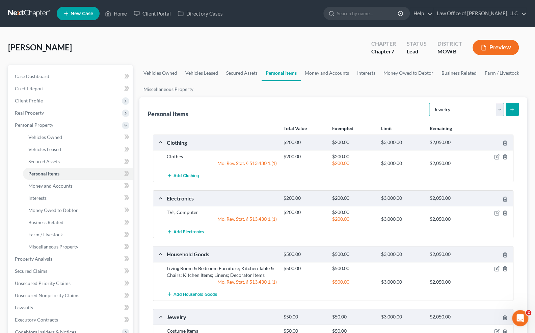
click at [501, 107] on select "Select Item Type Clothing Collectibles Of Value Electronics Firearms Household …" at bounding box center [466, 110] width 75 height 14
select select "pets"
click at [430, 103] on select "Select Item Type Clothing Collectibles Of Value Electronics Firearms Household …" at bounding box center [466, 110] width 75 height 14
click at [515, 111] on button "submit" at bounding box center [512, 109] width 13 height 13
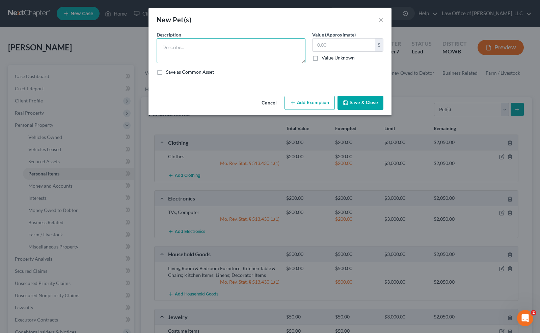
click at [183, 49] on textarea at bounding box center [231, 50] width 149 height 25
type textarea "Stray Dog - Brego"
click at [322, 42] on input "text" at bounding box center [344, 45] width 62 height 13
type input "0"
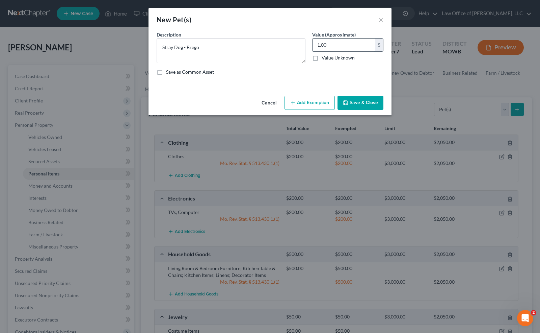
type input "1.00"
click at [306, 101] on button "Add Exemption" at bounding box center [310, 103] width 50 height 14
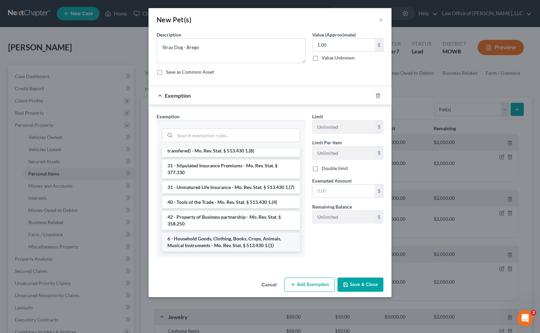
click at [249, 240] on li "6 - Household Goods, Clothing, Books, Crops, Animals, Musical Instruments - Mo.…" at bounding box center [231, 241] width 138 height 19
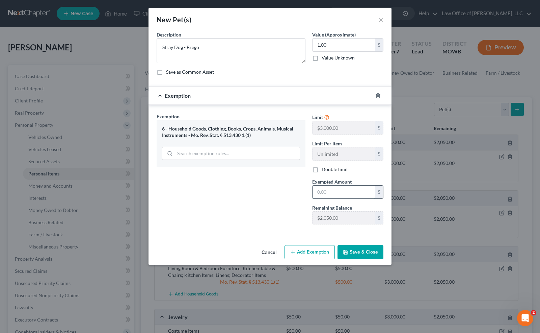
click at [319, 195] on input "text" at bounding box center [344, 191] width 62 height 13
type input "1.00"
click at [352, 249] on button "Save & Close" at bounding box center [361, 252] width 46 height 14
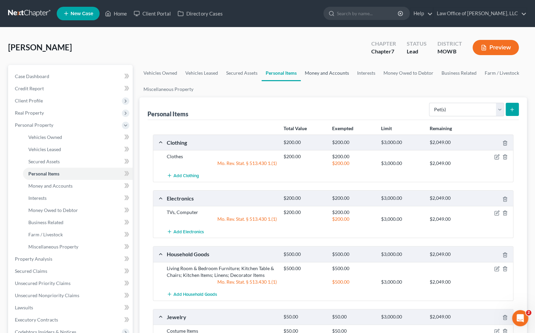
click at [337, 75] on link "Money and Accounts" at bounding box center [327, 73] width 52 height 16
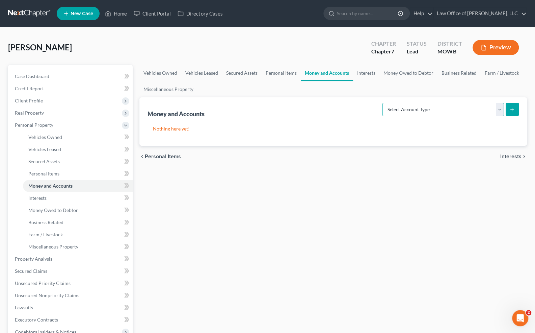
click at [501, 107] on select "Select Account Type Brokerage Cash on Hand Certificates of Deposit Checking Acc…" at bounding box center [444, 110] width 122 height 14
select select "cash_on_hand"
click at [384, 103] on select "Select Account Type Brokerage Cash on Hand Certificates of Deposit Checking Acc…" at bounding box center [444, 110] width 122 height 14
click at [513, 109] on icon "submit" at bounding box center [512, 109] width 5 height 5
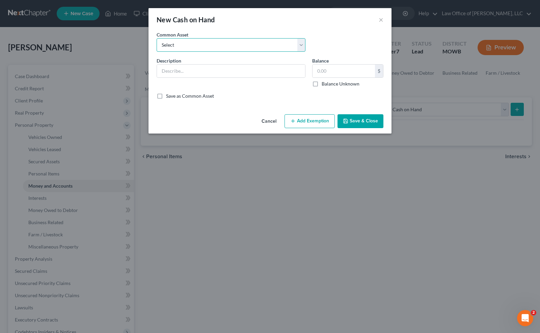
click at [304, 45] on select "Select Cash / Pocket Change" at bounding box center [231, 45] width 149 height 14
select select "0"
click at [157, 38] on select "Select Cash / Pocket Change" at bounding box center [231, 45] width 149 height 14
type input "Cash / Pocket Change"
type input "20.00"
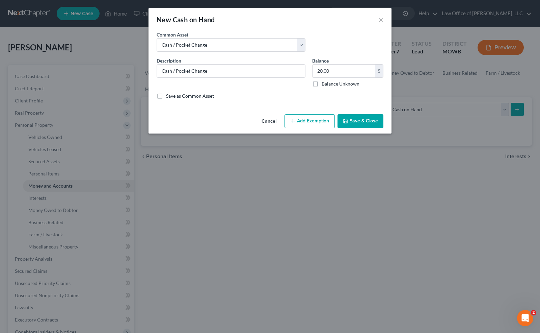
click at [319, 120] on button "Add Exemption" at bounding box center [310, 121] width 50 height 14
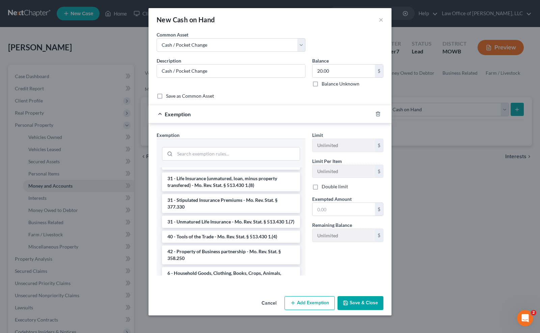
scroll to position [689, 0]
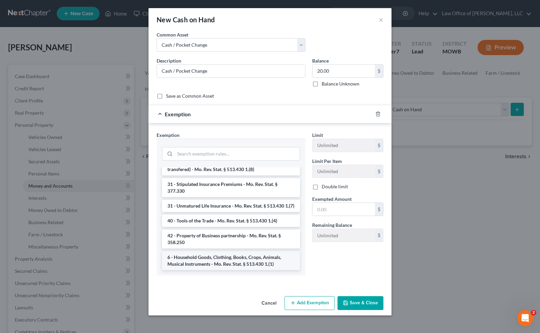
click at [269, 261] on li "6 - Household Goods, Clothing, Books, Crops, Animals, Musical Instruments - Mo.…" at bounding box center [231, 260] width 138 height 19
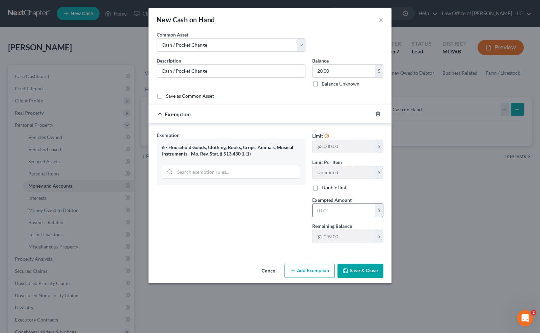
click at [332, 212] on input "text" at bounding box center [344, 210] width 62 height 13
type input "20.00"
click at [363, 270] on button "Save & Close" at bounding box center [361, 270] width 46 height 14
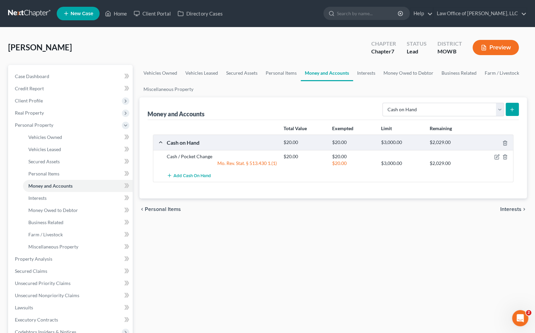
click at [509, 108] on button "submit" at bounding box center [512, 109] width 13 height 13
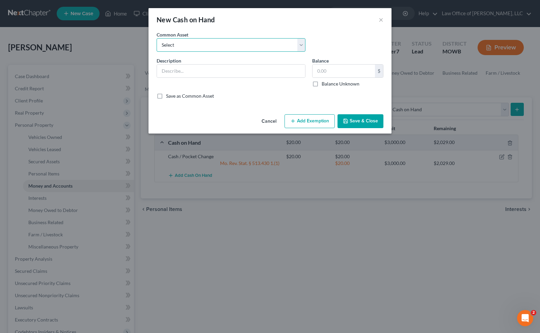
click at [302, 43] on select "Select Cash / Pocket Change" at bounding box center [231, 45] width 149 height 14
click at [380, 21] on button "×" at bounding box center [381, 20] width 5 height 8
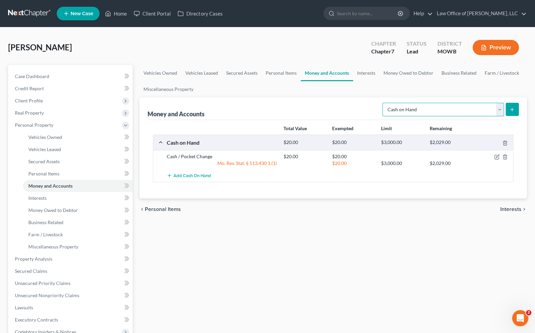
click at [499, 106] on select "Select Account Type Brokerage Cash on Hand Certificates of Deposit Checking Acc…" at bounding box center [444, 110] width 122 height 14
select select "checking"
click at [384, 103] on select "Select Account Type Brokerage Cash on Hand Certificates of Deposit Checking Acc…" at bounding box center [444, 110] width 122 height 14
click at [509, 108] on button "submit" at bounding box center [512, 109] width 13 height 13
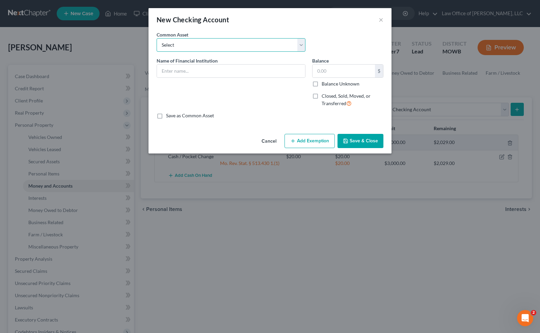
click at [189, 48] on select "Select Bank of Versailles Central Bank of Lake of the Ozarks Infuze Credit Union" at bounding box center [231, 45] width 149 height 14
click at [188, 48] on select "Select Bank of Versailles Central Bank of Lake of the Ozarks Infuze Credit Union" at bounding box center [231, 45] width 149 height 14
click at [182, 69] on input "text" at bounding box center [231, 71] width 148 height 13
type input "C"
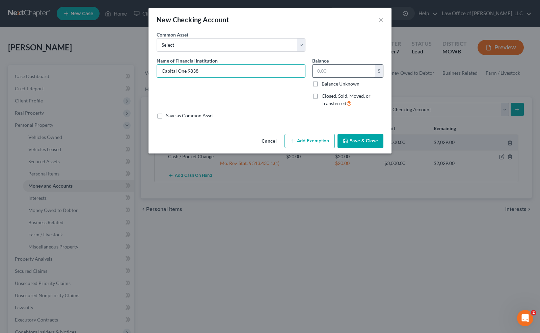
type input "Capital One 9838"
click at [348, 74] on input "text" at bounding box center [344, 71] width 62 height 13
click at [303, 44] on select "Select Bank of Versailles Central Bank of Lake of the Ozarks Infuze Credit Union" at bounding box center [231, 45] width 149 height 14
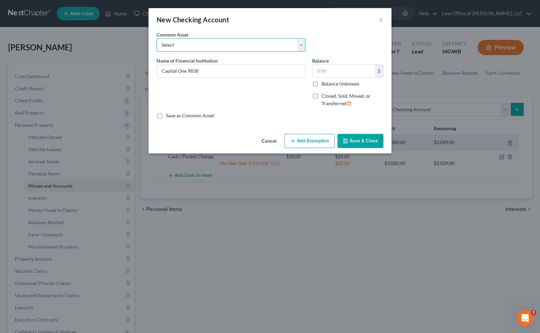
click at [302, 45] on select "Select Bank of Versailles Central Bank of Lake of the Ozarks Infuze Credit Union" at bounding box center [231, 45] width 149 height 14
click at [340, 70] on input "text" at bounding box center [344, 71] width 62 height 13
type input "147.00"
click at [326, 141] on button "Add Exemption" at bounding box center [310, 141] width 50 height 14
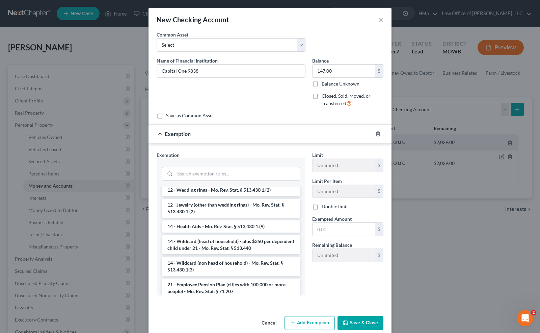
scroll to position [126, 0]
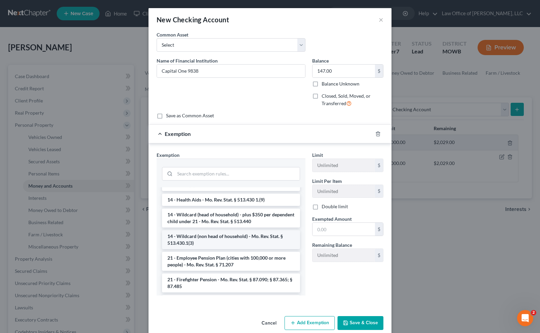
click at [240, 235] on li "14 - Wildcard (non head of household) - Mo. Rev. Stat. § 513.430.1(3)" at bounding box center [231, 239] width 138 height 19
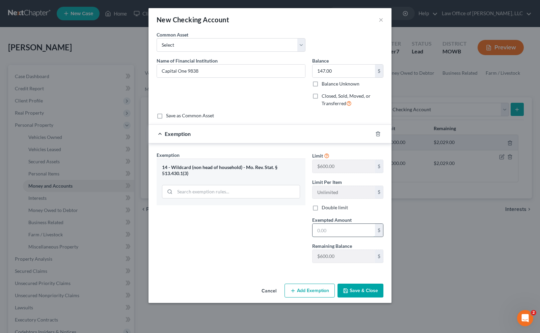
click at [319, 230] on input "text" at bounding box center [344, 230] width 62 height 13
type input "147.00"
click at [353, 288] on button "Save & Close" at bounding box center [361, 290] width 46 height 14
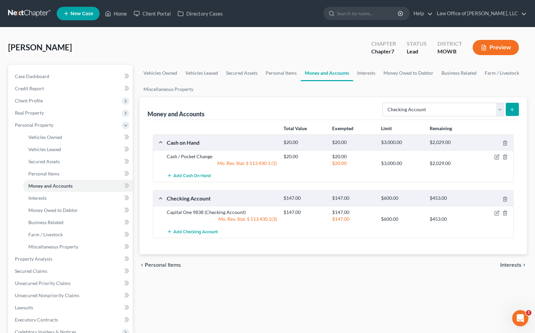
click at [513, 108] on icon "submit" at bounding box center [512, 109] width 5 height 5
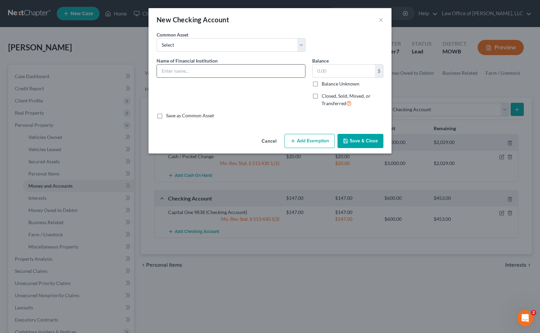
click at [197, 69] on input "text" at bounding box center [231, 71] width 148 height 13
type input "Commerce Bank 7170"
type input "10.50"
click at [315, 139] on button "Add Exemption" at bounding box center [310, 141] width 50 height 14
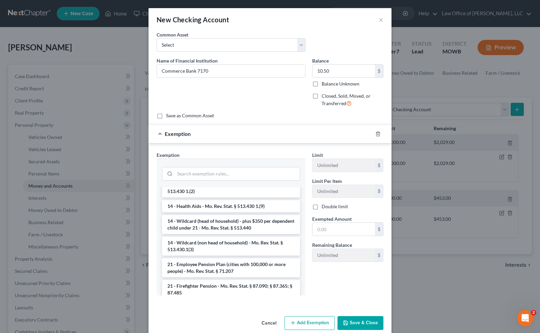
scroll to position [112, 0]
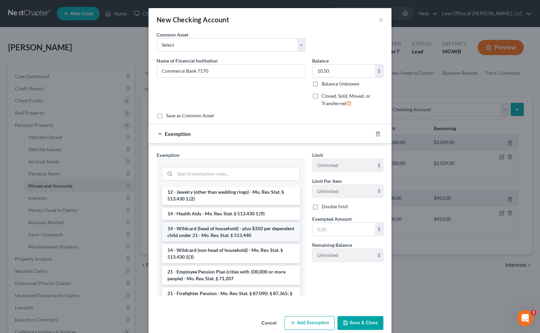
click at [273, 237] on li "14 - Wildcard (head of household) - plus $350 per dependent child under 21 - Mo…" at bounding box center [231, 231] width 138 height 19
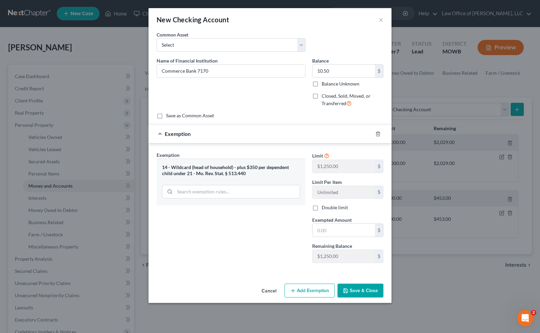
click at [180, 168] on div "14 - Wildcard (head of household) - plus $350 per dependent child under 21 - Mo…" at bounding box center [231, 170] width 138 height 12
click at [267, 287] on button "Cancel" at bounding box center [269, 291] width 26 height 14
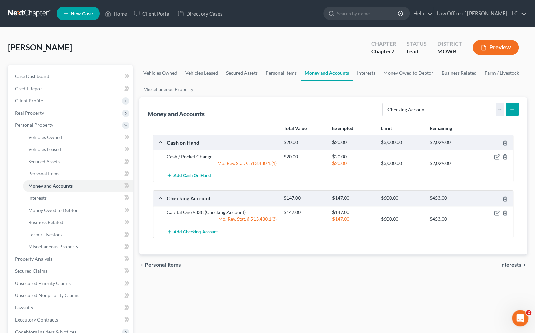
click at [511, 108] on icon "submit" at bounding box center [512, 109] width 5 height 5
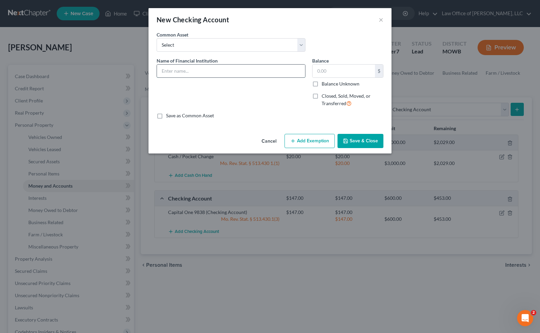
click at [223, 75] on input "text" at bounding box center [231, 71] width 148 height 13
type input "Commerce Bank"
type input "10.50"
click at [320, 139] on button "Add Exemption" at bounding box center [310, 141] width 50 height 14
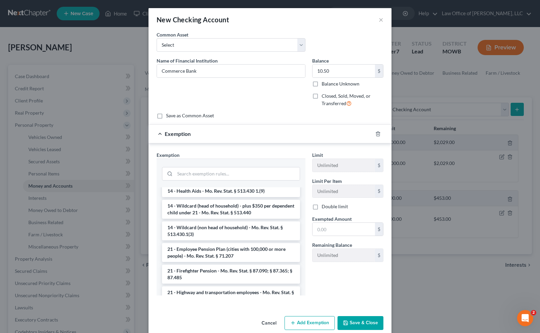
scroll to position [125, 0]
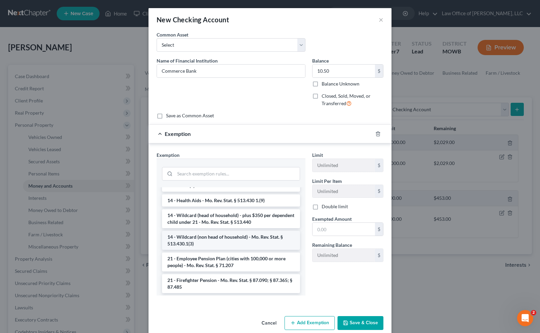
click at [263, 241] on li "14 - Wildcard (non head of household) - Mo. Rev. Stat. § 513.430.1(3)" at bounding box center [231, 240] width 138 height 19
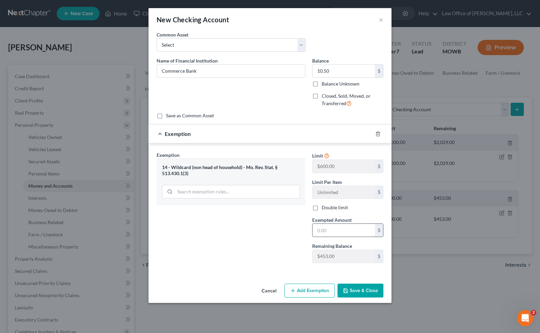
click at [351, 230] on input "text" at bounding box center [344, 230] width 62 height 13
type input "10.50"
click at [355, 288] on button "Save & Close" at bounding box center [361, 290] width 46 height 14
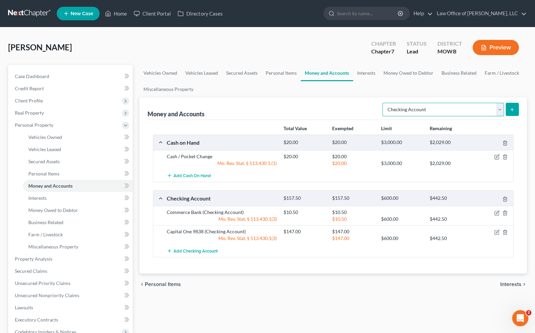
click at [503, 108] on select "Select Account Type Brokerage Cash on Hand Certificates of Deposit Checking Acc…" at bounding box center [444, 110] width 122 height 14
select select "savings"
click at [384, 103] on select "Select Account Type Brokerage Cash on Hand Certificates of Deposit Checking Acc…" at bounding box center [444, 110] width 122 height 14
click at [511, 112] on button "submit" at bounding box center [512, 109] width 13 height 13
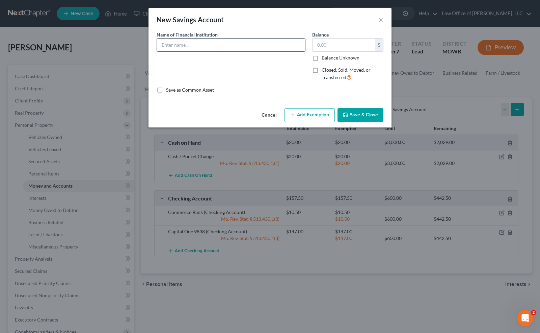
click at [236, 47] on input "text" at bounding box center [231, 45] width 148 height 13
type input "Capital One"
click at [349, 46] on input "text" at bounding box center [344, 45] width 62 height 13
type input "0.04"
click at [318, 113] on button "Add Exemption" at bounding box center [310, 115] width 50 height 14
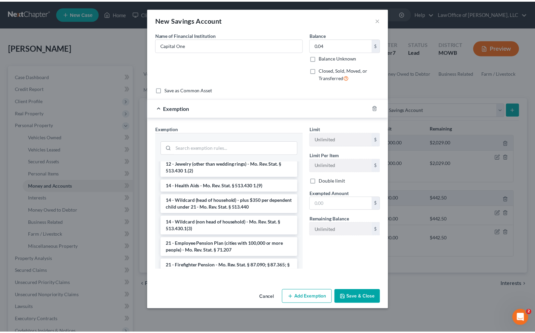
scroll to position [120, 0]
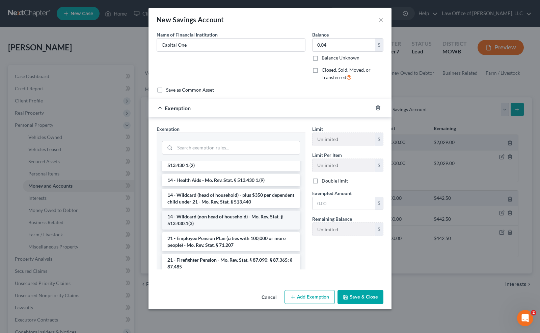
click at [274, 217] on li "14 - Wildcard (non head of household) - Mo. Rev. Stat. § 513.430.1(3)" at bounding box center [231, 219] width 138 height 19
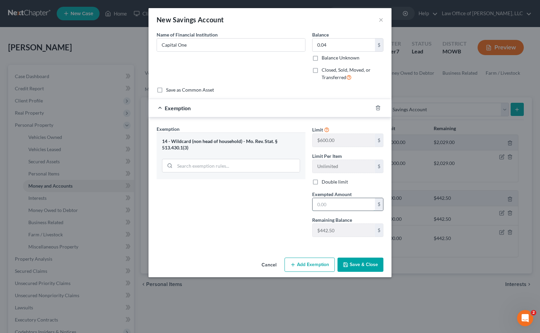
click at [325, 207] on input "text" at bounding box center [344, 204] width 62 height 13
type input "004"
click at [358, 261] on button "Save & Close" at bounding box center [361, 264] width 46 height 14
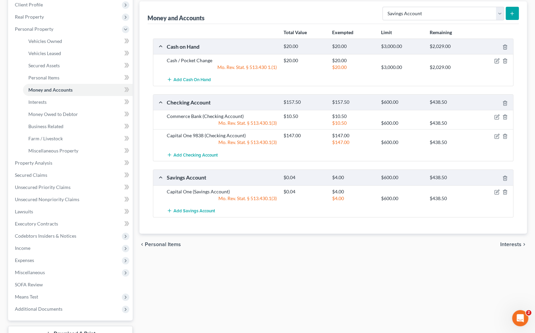
scroll to position [96, 0]
click at [36, 258] on span "Expenses" at bounding box center [70, 260] width 123 height 12
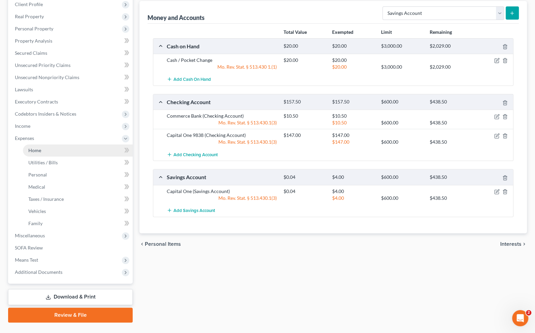
click at [41, 152] on link "Home" at bounding box center [78, 150] width 110 height 12
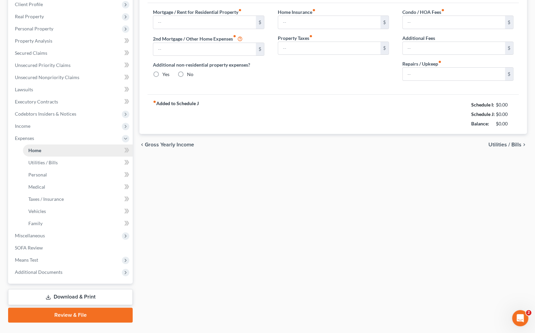
scroll to position [66, 0]
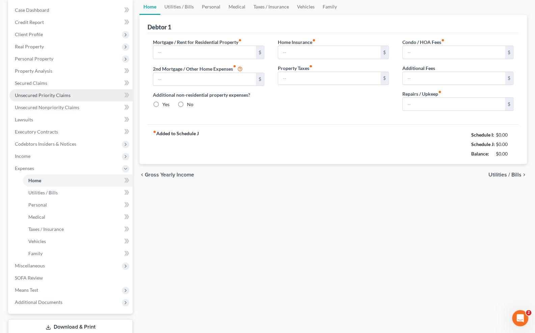
type input "0.00"
radio input "true"
type input "0.00"
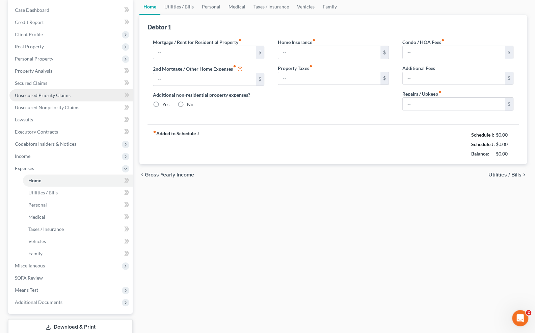
type input "0.00"
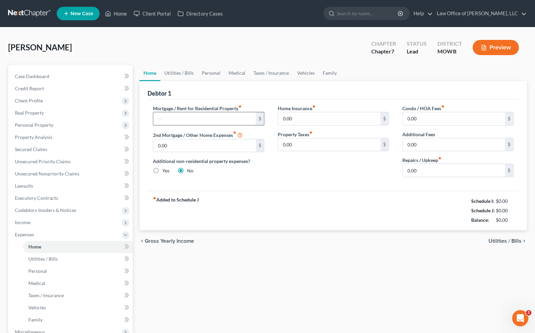
click at [203, 121] on input "text" at bounding box center [204, 118] width 102 height 13
type input "1"
type input "1,000"
click at [307, 117] on input "0.00" at bounding box center [329, 118] width 102 height 13
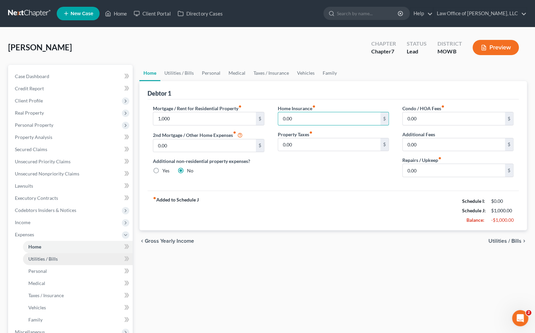
click at [68, 259] on link "Utilities / Bills" at bounding box center [78, 259] width 110 height 12
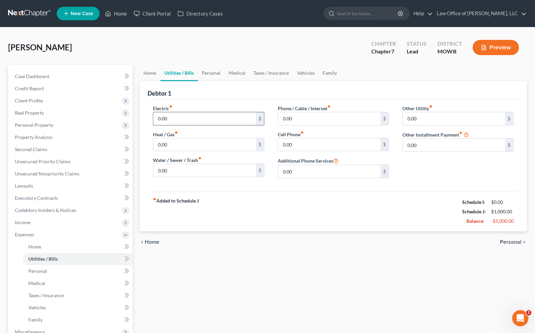
click at [209, 123] on input "0.00" at bounding box center [204, 118] width 102 height 13
type input "100.00"
type input "35"
type input "55"
click at [210, 75] on link "Personal" at bounding box center [211, 73] width 27 height 16
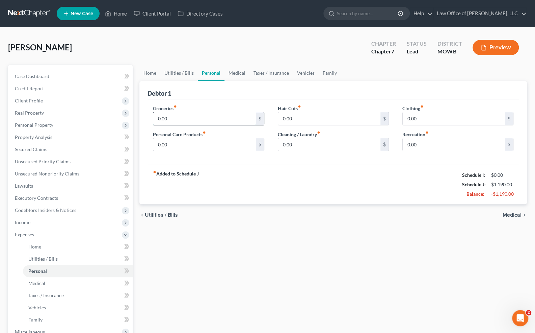
click at [186, 114] on input "0.00" at bounding box center [204, 118] width 102 height 13
type input "400.00"
type input "50.00"
type input "200"
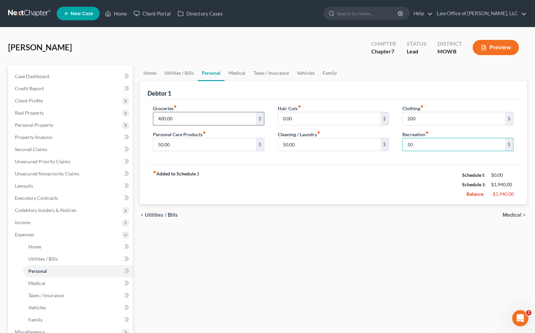
type input "50.00"
click at [52, 284] on link "Medical" at bounding box center [78, 283] width 110 height 12
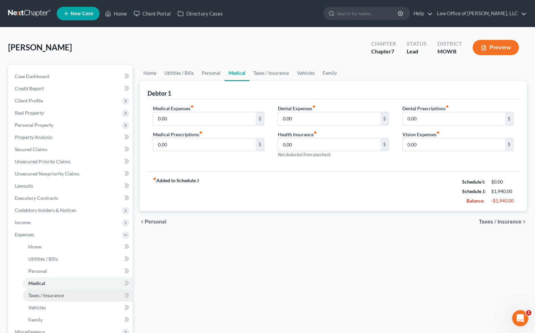
click at [53, 298] on link "Taxes / Insurance" at bounding box center [78, 295] width 110 height 12
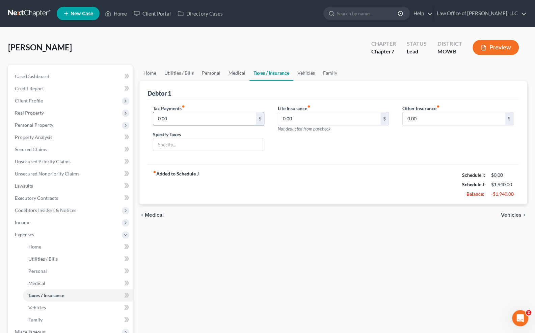
click at [189, 122] on input "0.00" at bounding box center [204, 118] width 102 height 13
type input "1"
type input "5"
type input "20.00"
click at [58, 307] on link "Vehicles" at bounding box center [78, 307] width 110 height 12
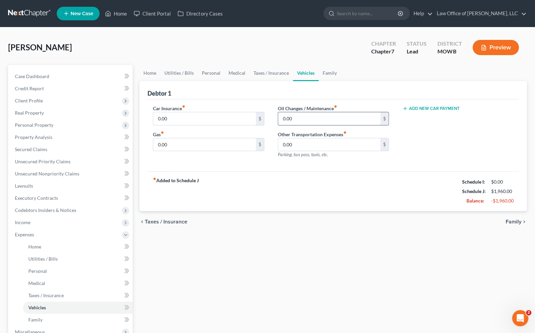
click at [302, 117] on input "0.00" at bounding box center [329, 118] width 102 height 13
type input "40.00"
type input "280"
click at [174, 119] on input "0.00" at bounding box center [204, 118] width 102 height 13
type input "65.00"
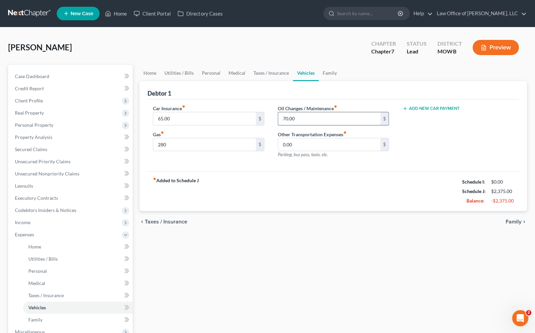
type input "70.00"
click at [162, 121] on input "65.00" at bounding box center [204, 118] width 102 height 13
type input "69.00"
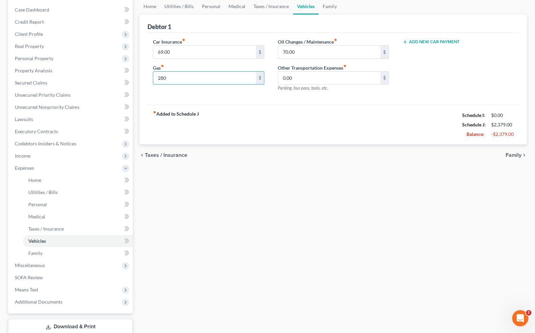
scroll to position [70, 0]
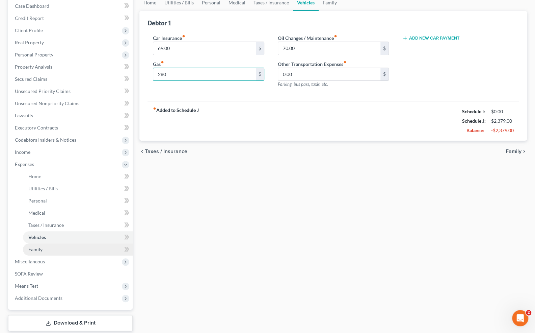
click at [98, 251] on link "Family" at bounding box center [78, 249] width 110 height 12
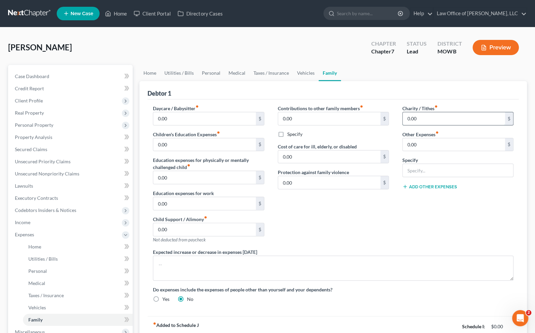
click at [424, 114] on input "0.00" at bounding box center [454, 118] width 102 height 13
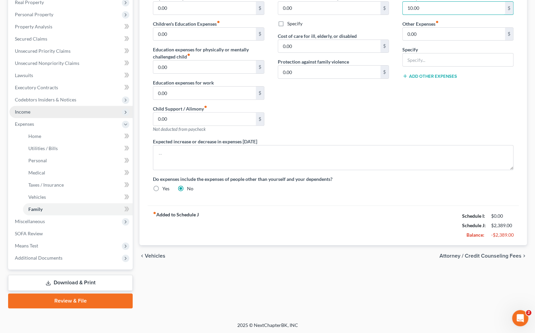
type input "10.00"
click at [40, 111] on span "Income" at bounding box center [70, 112] width 123 height 12
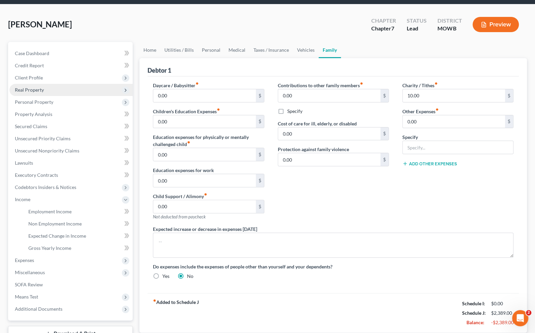
scroll to position [0, 0]
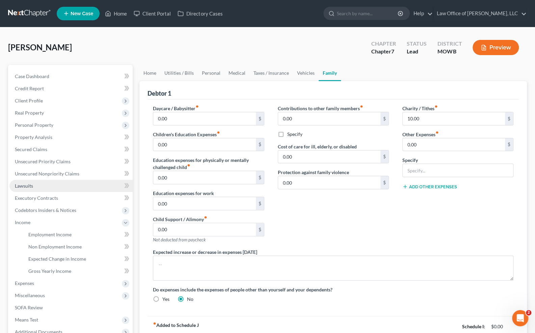
click at [31, 189] on link "Lawsuits" at bounding box center [70, 186] width 123 height 12
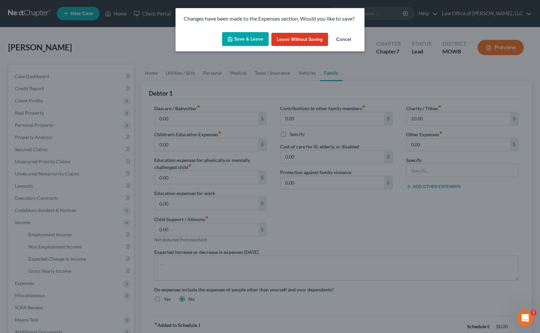
click at [255, 42] on button "Save & Leave" at bounding box center [245, 39] width 47 height 14
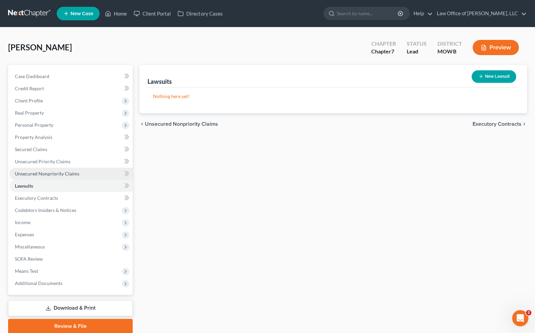
click at [46, 174] on span "Unsecured Nonpriority Claims" at bounding box center [47, 174] width 65 height 6
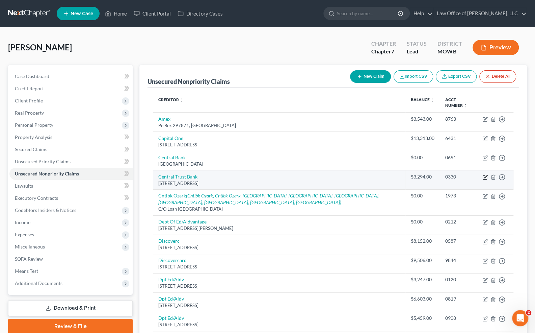
click at [484, 176] on icon "button" at bounding box center [485, 176] width 5 height 5
select select "26"
select select "2"
select select "0"
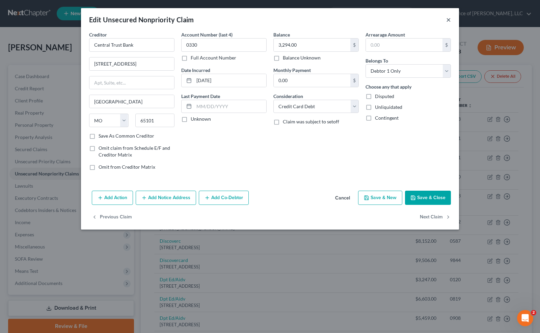
click at [448, 21] on button "×" at bounding box center [449, 20] width 5 height 8
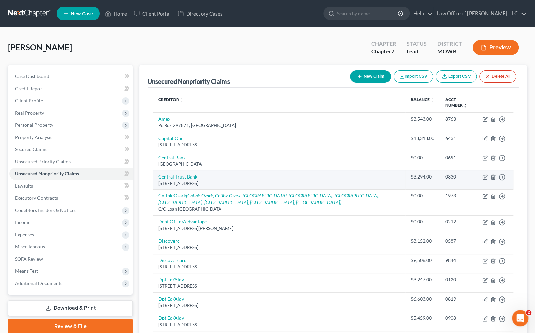
click at [326, 177] on td "Central Trust Bank [STREET_ADDRESS]" at bounding box center [279, 179] width 253 height 19
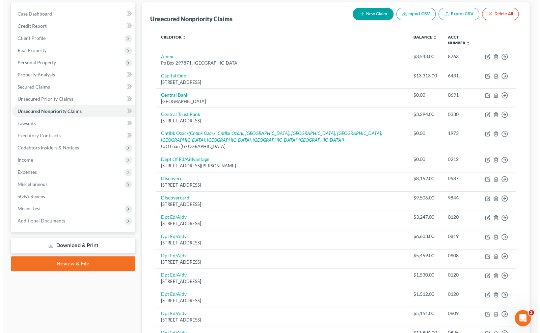
scroll to position [60, 0]
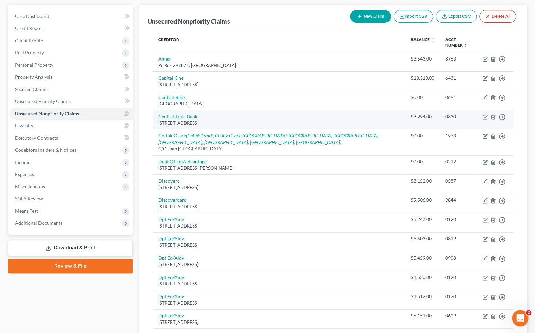
click at [183, 113] on link "Central Trust Bank" at bounding box center [177, 116] width 39 height 6
select select "26"
select select "2"
select select "0"
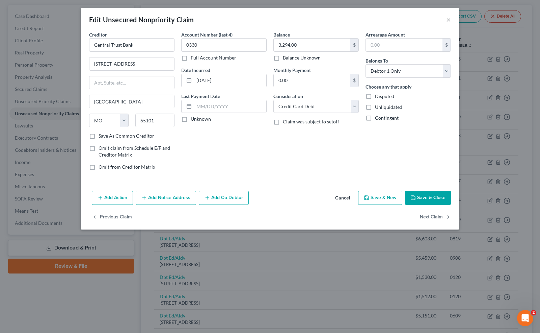
click at [222, 196] on button "Add Co-Debtor" at bounding box center [224, 197] width 50 height 14
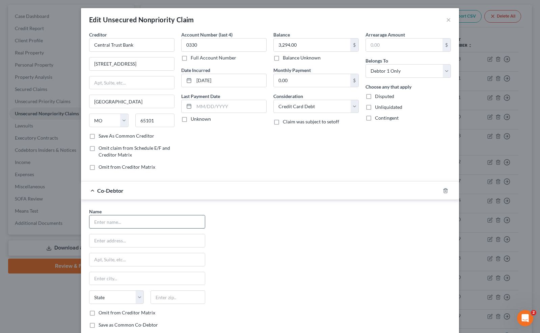
click at [169, 223] on input "text" at bounding box center [148, 221] width 116 height 13
type input "[PERSON_NAME]"
click at [136, 294] on select "State [US_STATE] AK AR AZ CA CO CT DE DC [GEOGRAPHIC_DATA] [GEOGRAPHIC_DATA] GU…" at bounding box center [116, 297] width 55 height 14
select select "26"
click at [89, 290] on select "State [US_STATE] AK AR AZ CA CO CT DE DC [GEOGRAPHIC_DATA] [GEOGRAPHIC_DATA] GU…" at bounding box center [116, 297] width 55 height 14
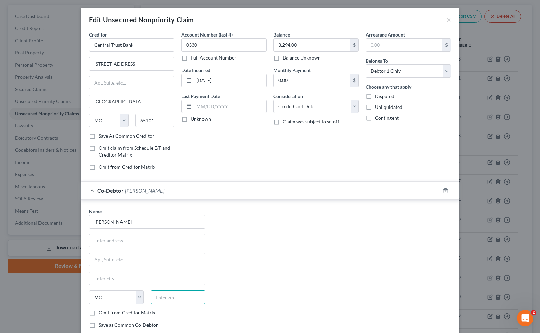
click at [166, 296] on input "text" at bounding box center [178, 297] width 55 height 14
type input "65049"
type input "[GEOGRAPHIC_DATA]"
click at [125, 237] on input "text" at bounding box center [148, 240] width 116 height 13
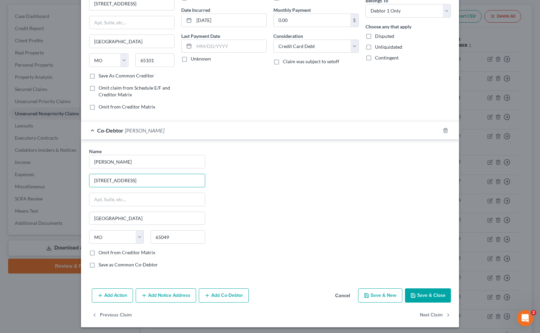
type input "[STREET_ADDRESS]"
click at [416, 290] on button "Save & Close" at bounding box center [428, 295] width 46 height 14
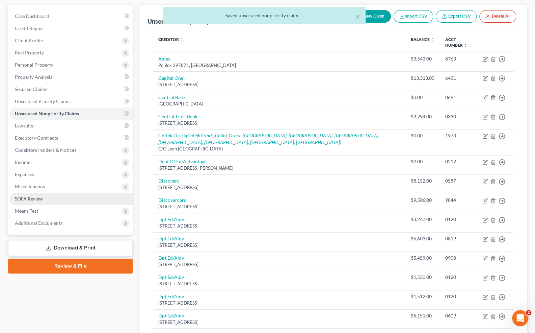
click at [40, 198] on span "SOFA Review" at bounding box center [29, 199] width 28 height 6
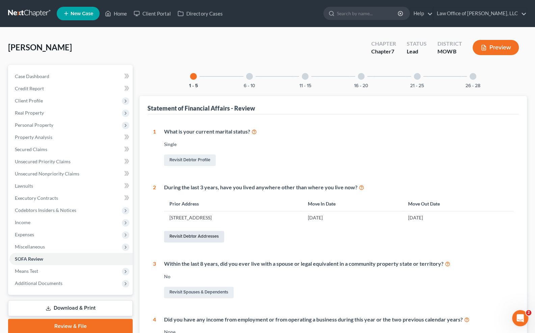
click at [197, 235] on link "Revisit Debtor Addresses" at bounding box center [194, 236] width 60 height 11
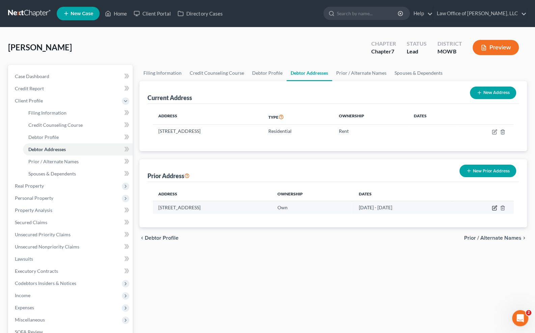
click at [496, 205] on icon "button" at bounding box center [494, 207] width 5 height 5
select select "26"
select select "14"
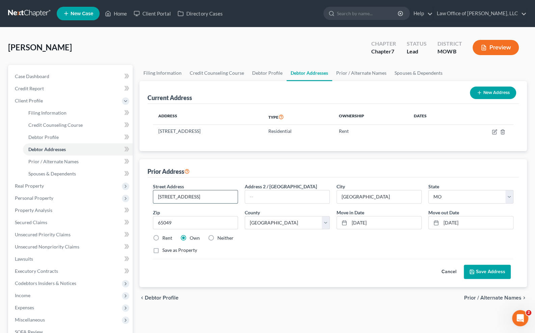
click at [179, 198] on input "[STREET_ADDRESS]" at bounding box center [195, 196] width 84 height 13
type input "[STREET_ADDRESS]"
click at [492, 267] on button "Save Address" at bounding box center [487, 271] width 47 height 14
